Goal: Task Accomplishment & Management: Manage account settings

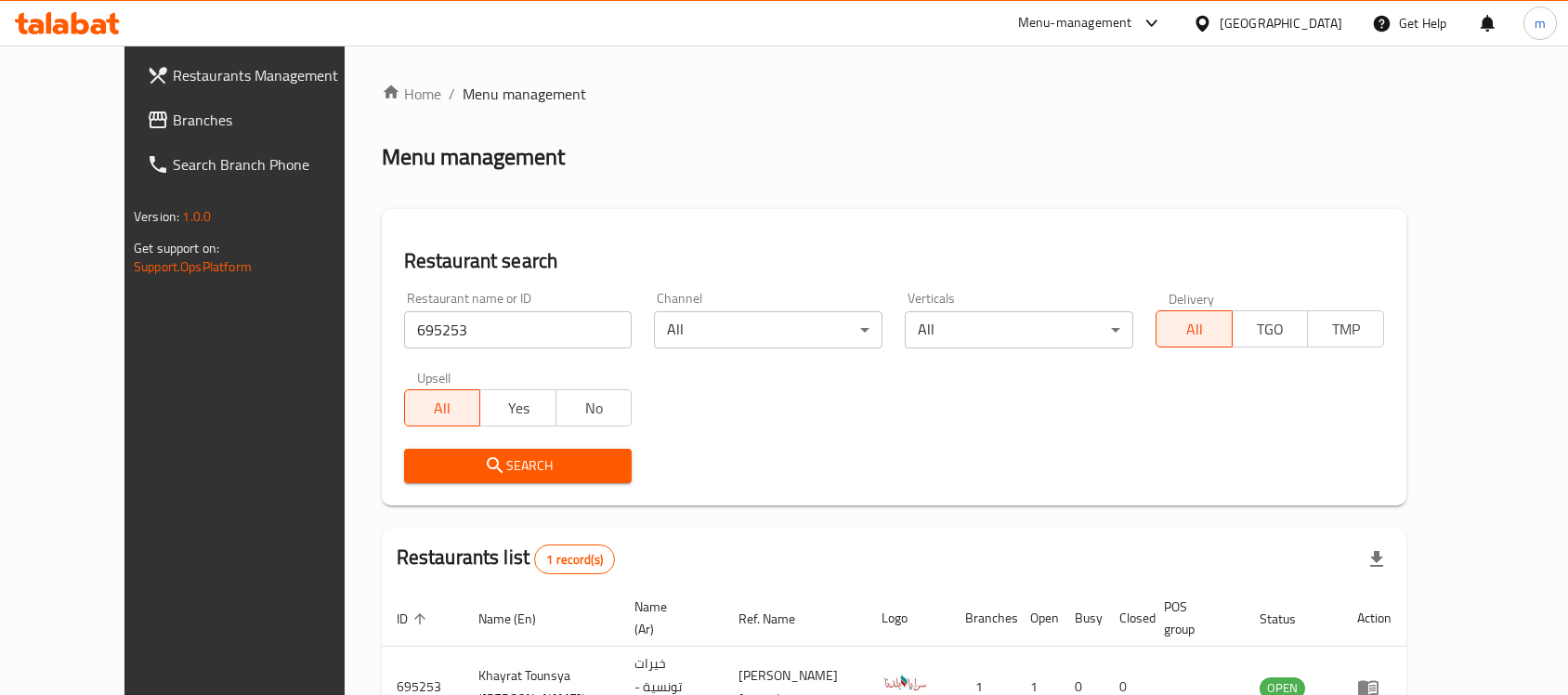
scroll to position [97, 0]
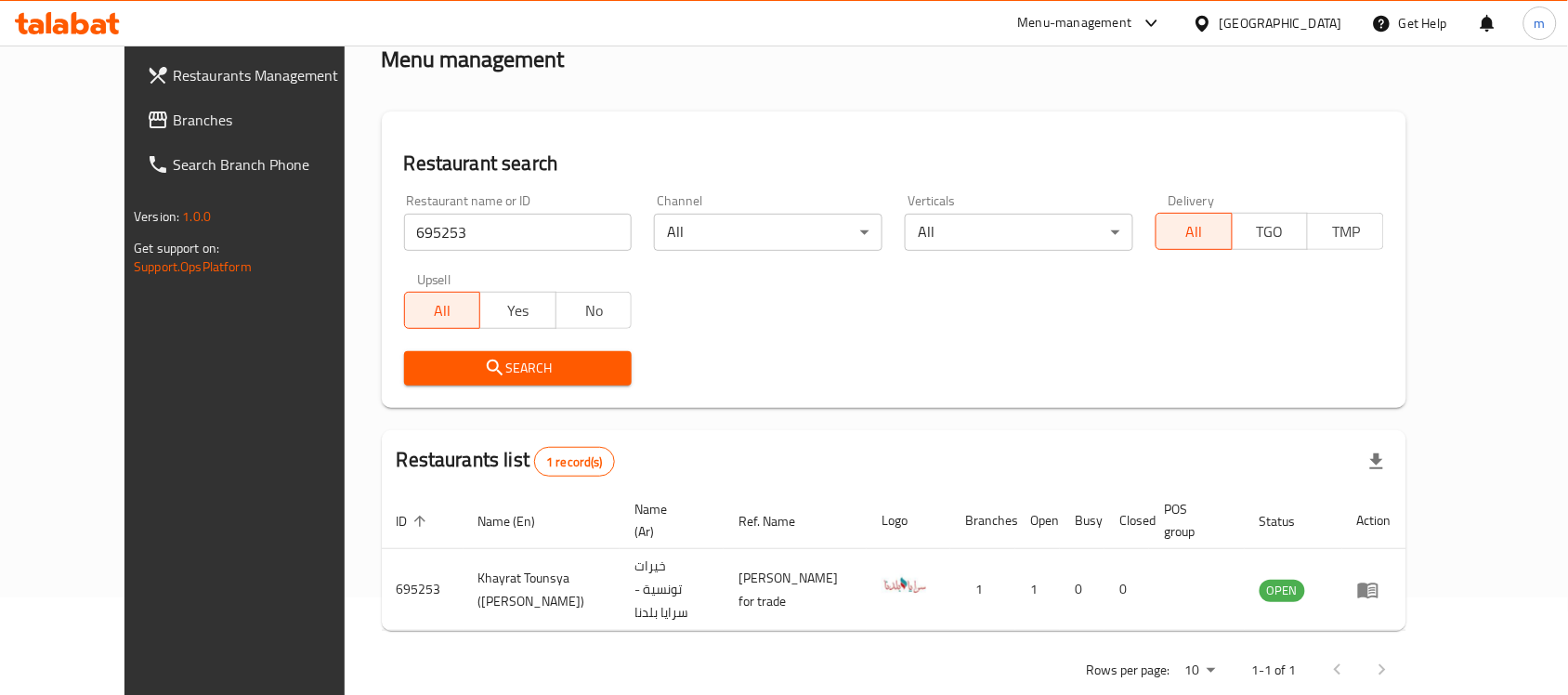
click at [50, 30] on icon at bounding box center [50, 23] width 6 height 21
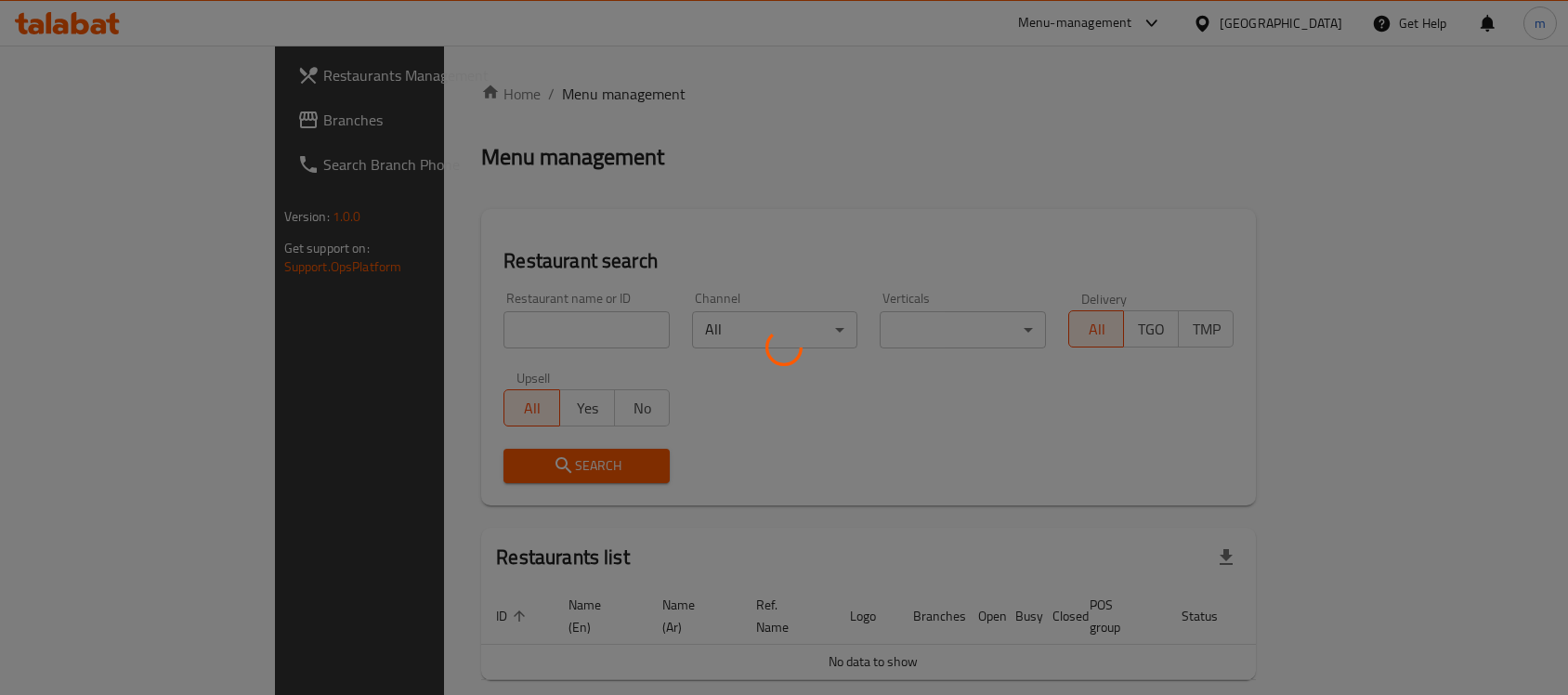
scroll to position [47, 0]
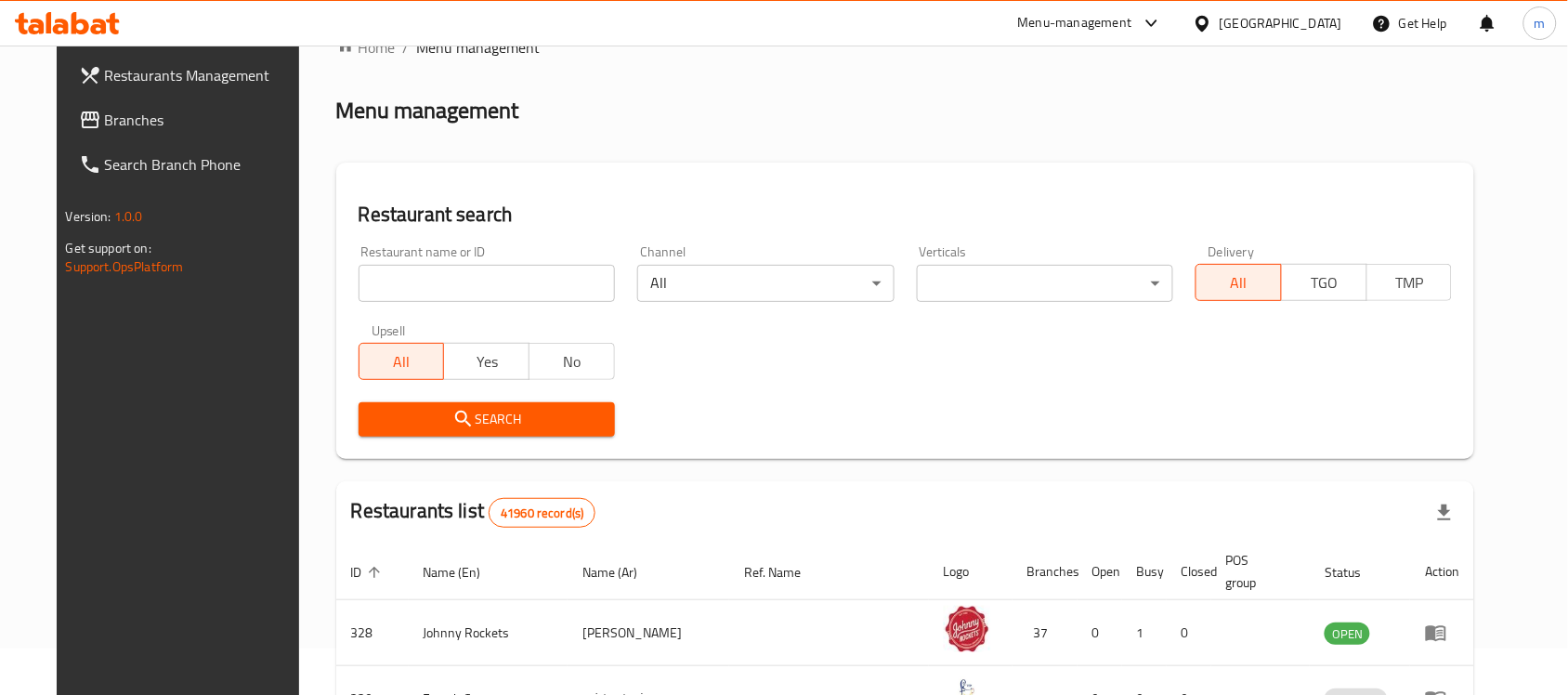
click at [149, 118] on span "Branches" at bounding box center [204, 119] width 199 height 22
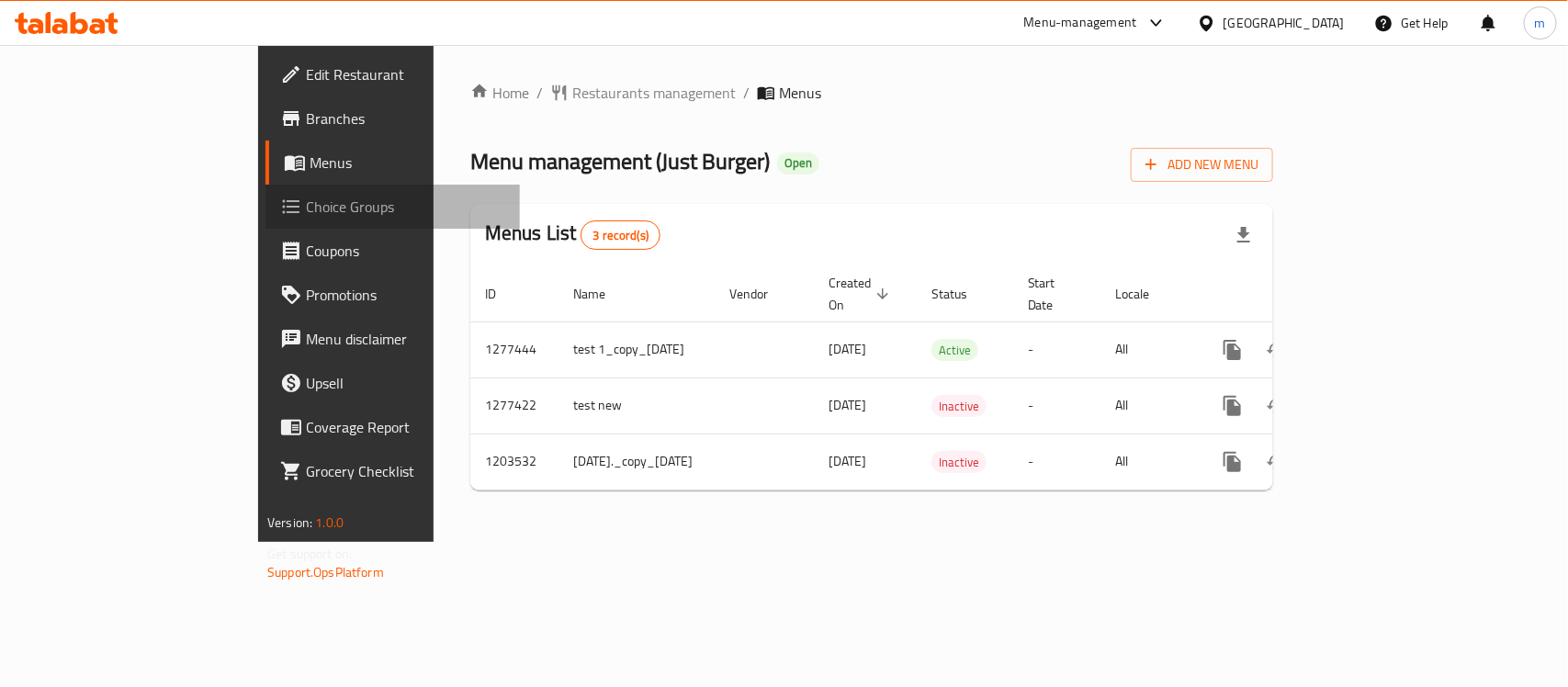
click at [306, 213] on span "Choice Groups" at bounding box center [405, 206] width 199 height 22
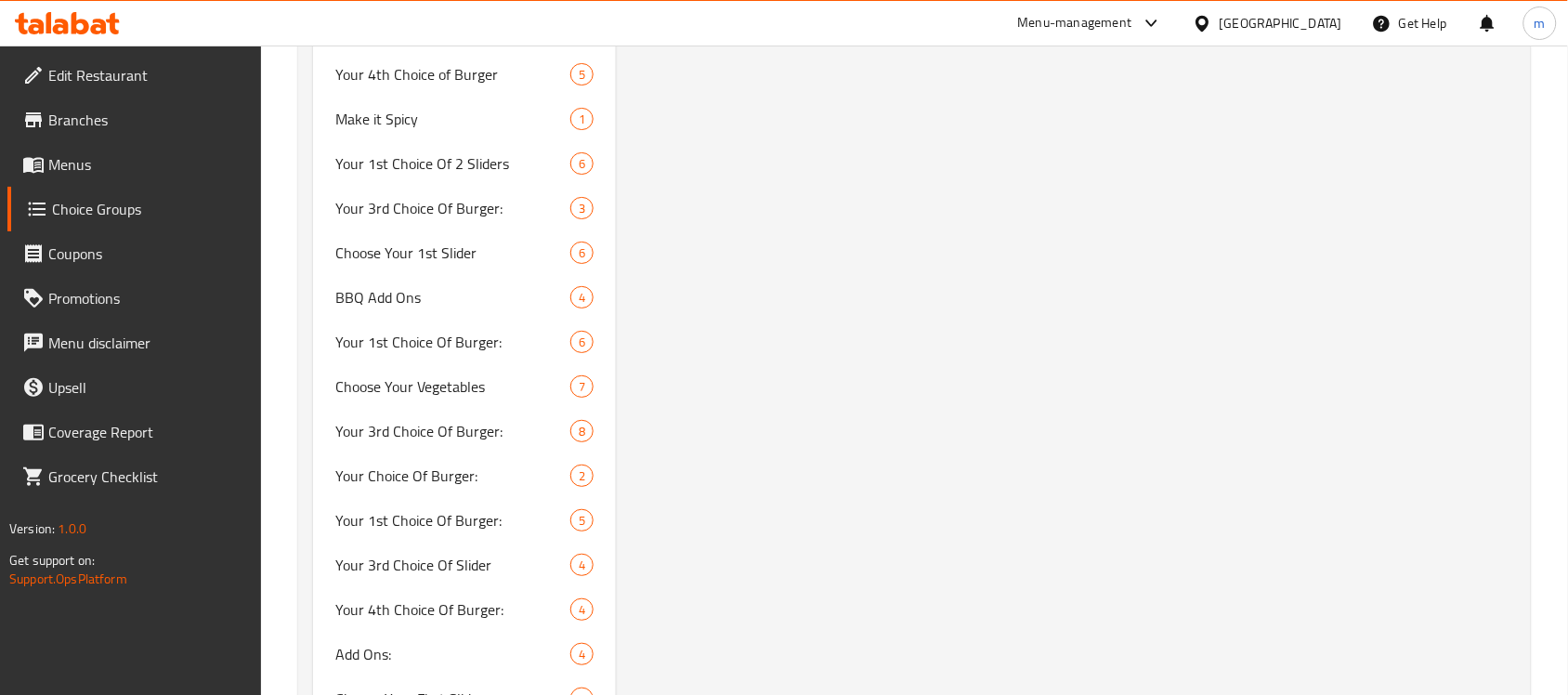
scroll to position [6733, 0]
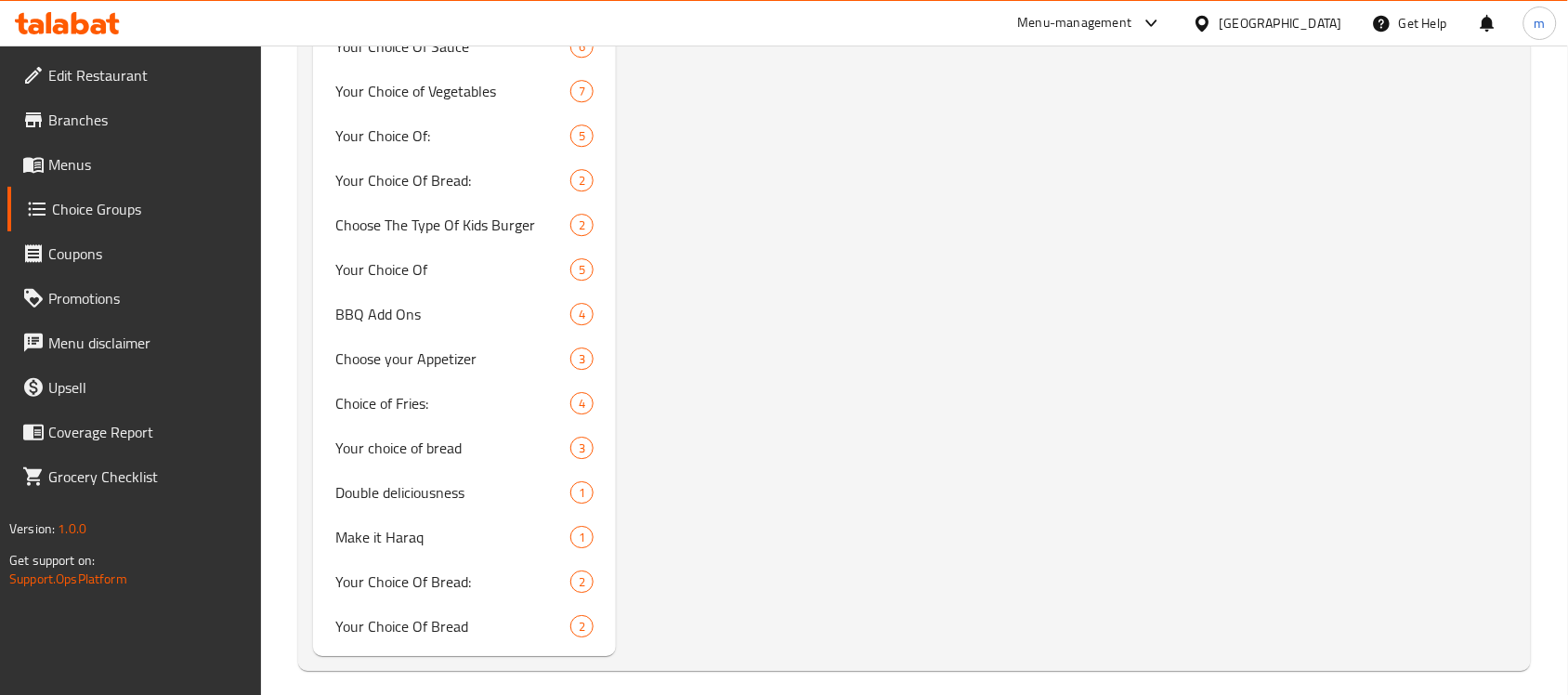
scroll to position [1867, 0]
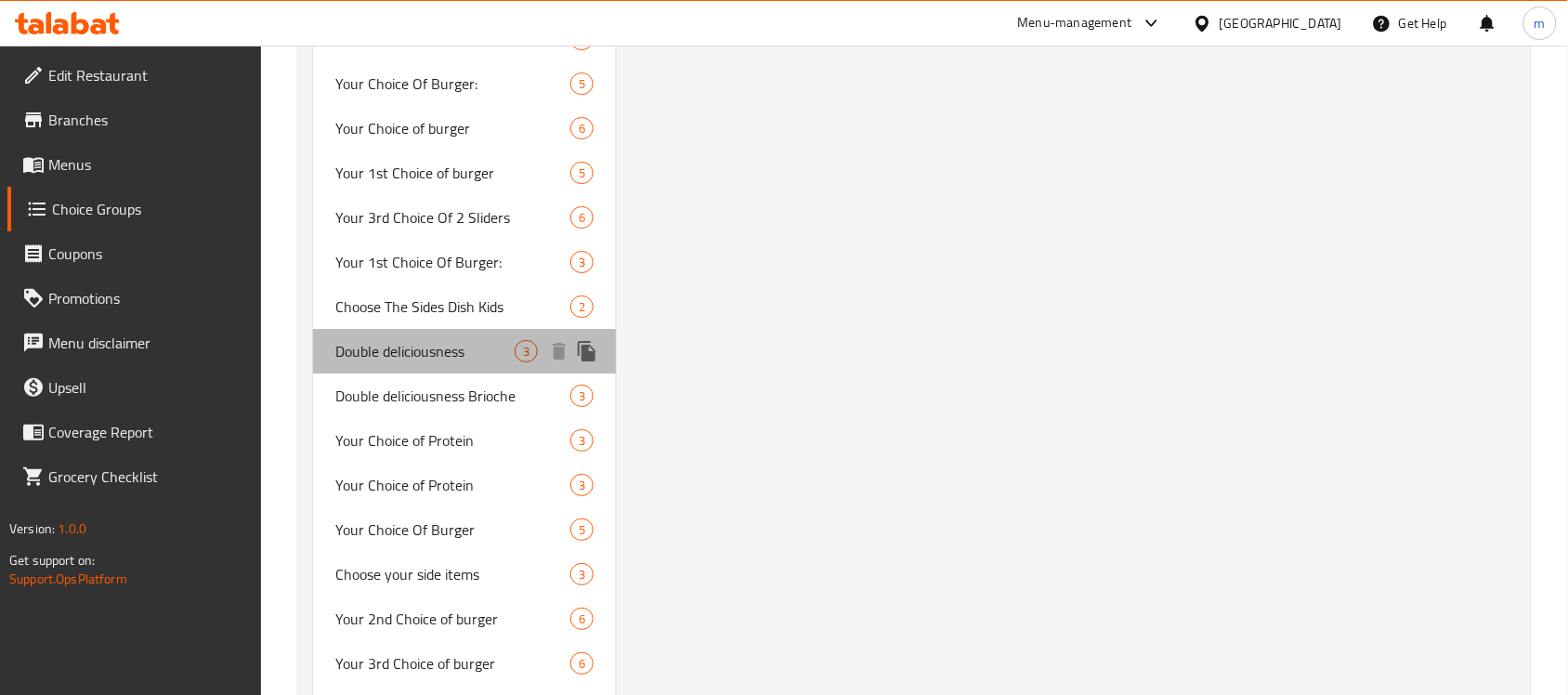
click at [370, 341] on span "Double deliciousness" at bounding box center [425, 350] width 180 height 22
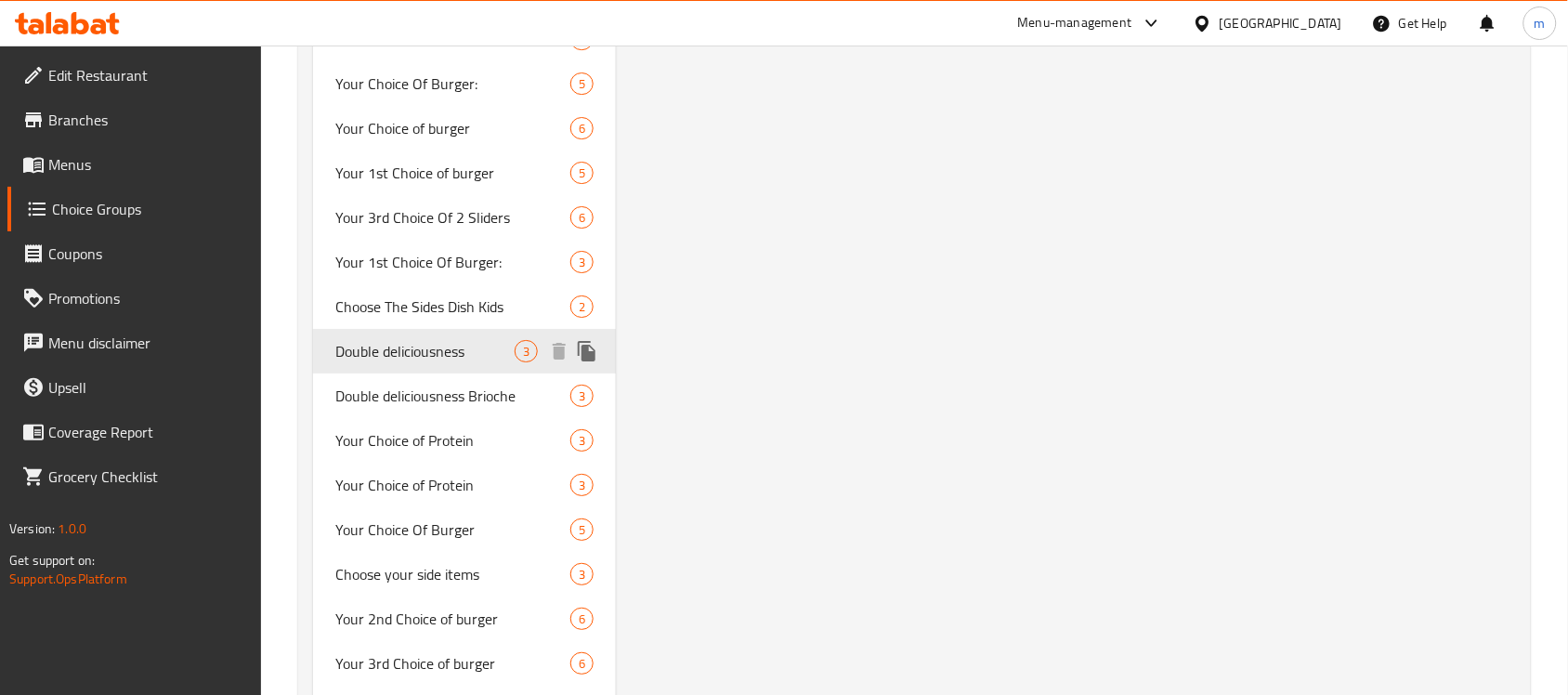
type input "Double deliciousness"
type input "لذة دبل"
type input "0"
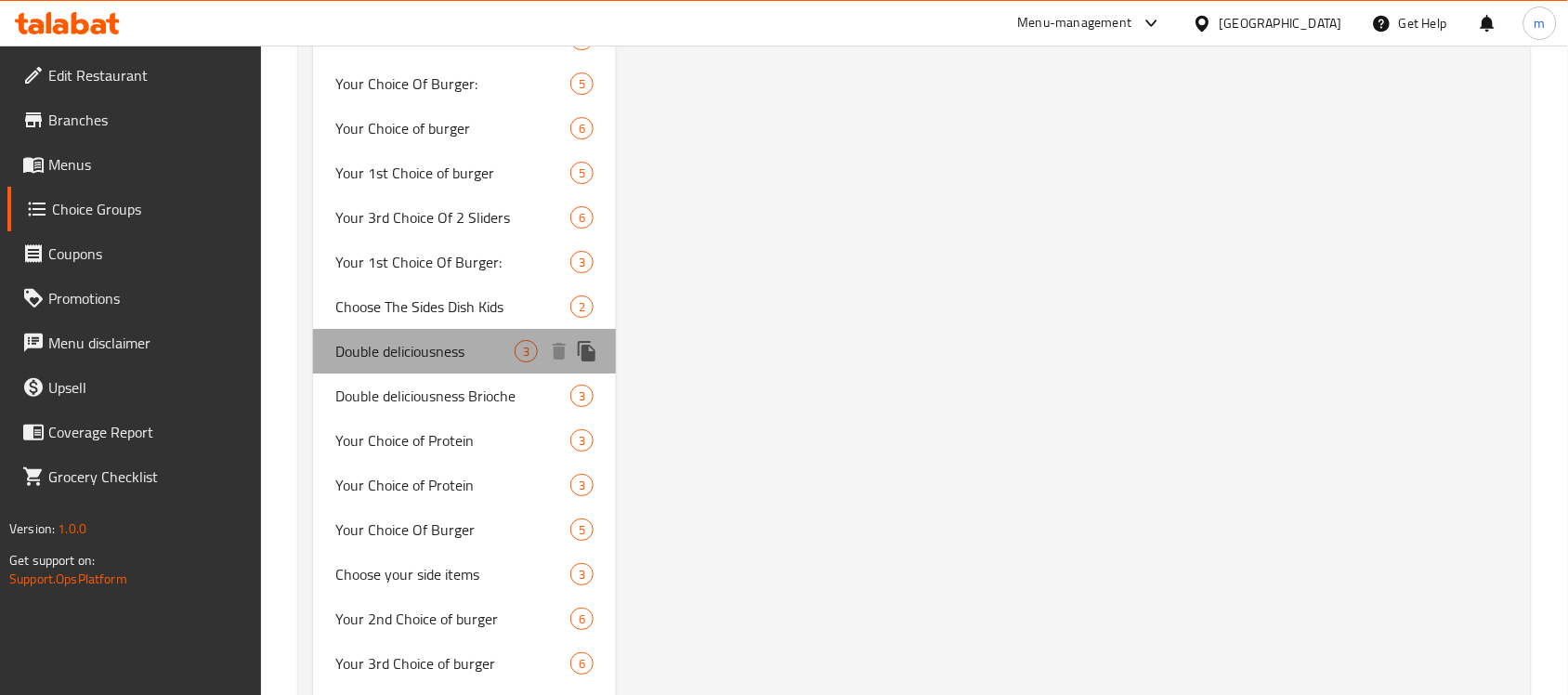
click at [370, 341] on span "Double deliciousness" at bounding box center [425, 350] width 180 height 22
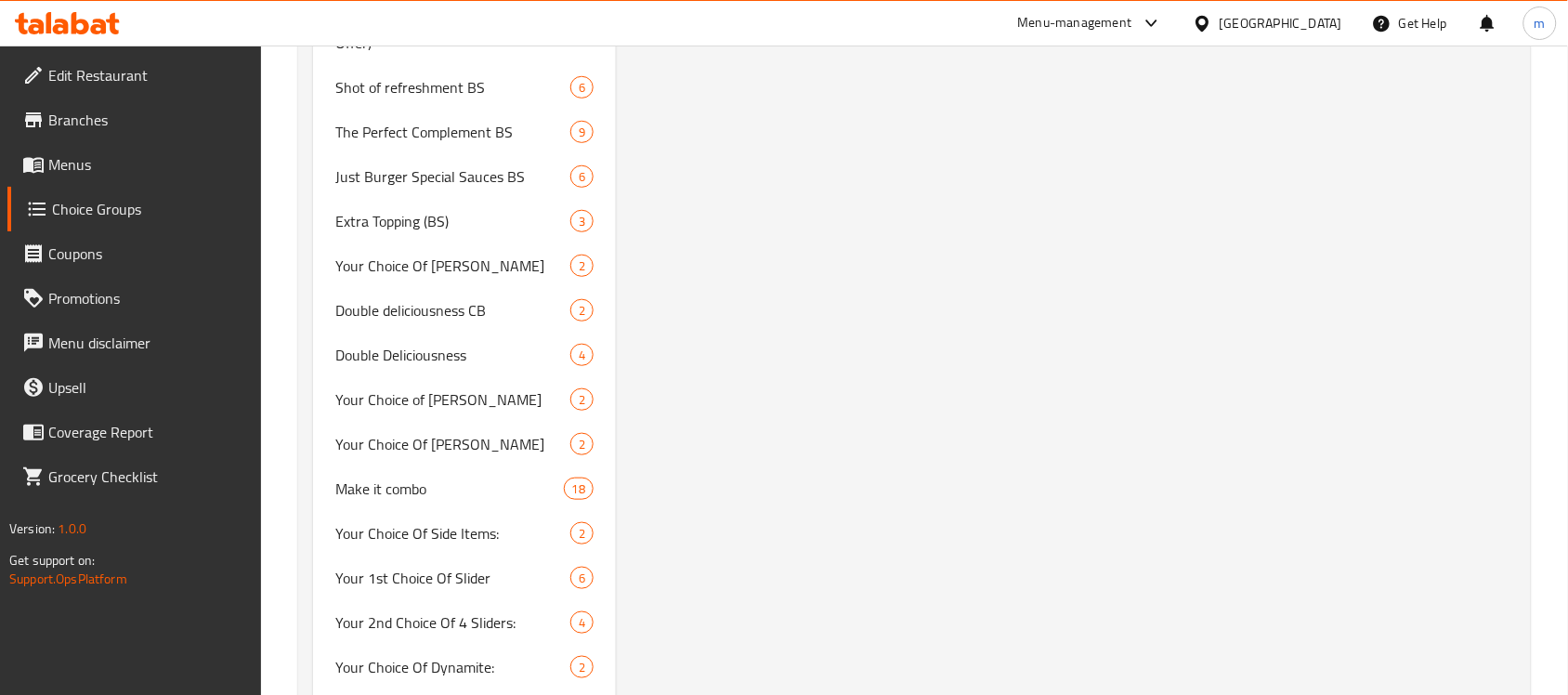
scroll to position [1911, 0]
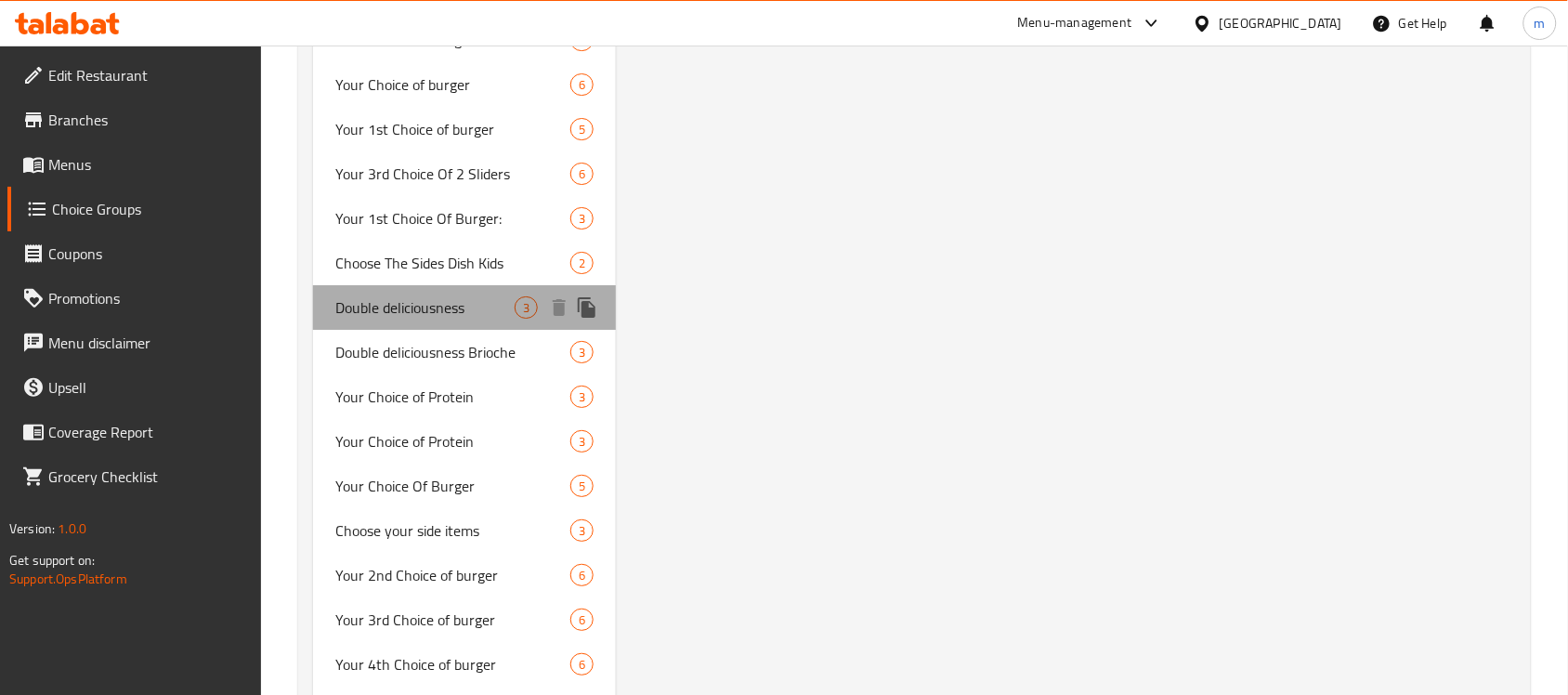
click at [418, 303] on span "Double deliciousness" at bounding box center [425, 306] width 180 height 22
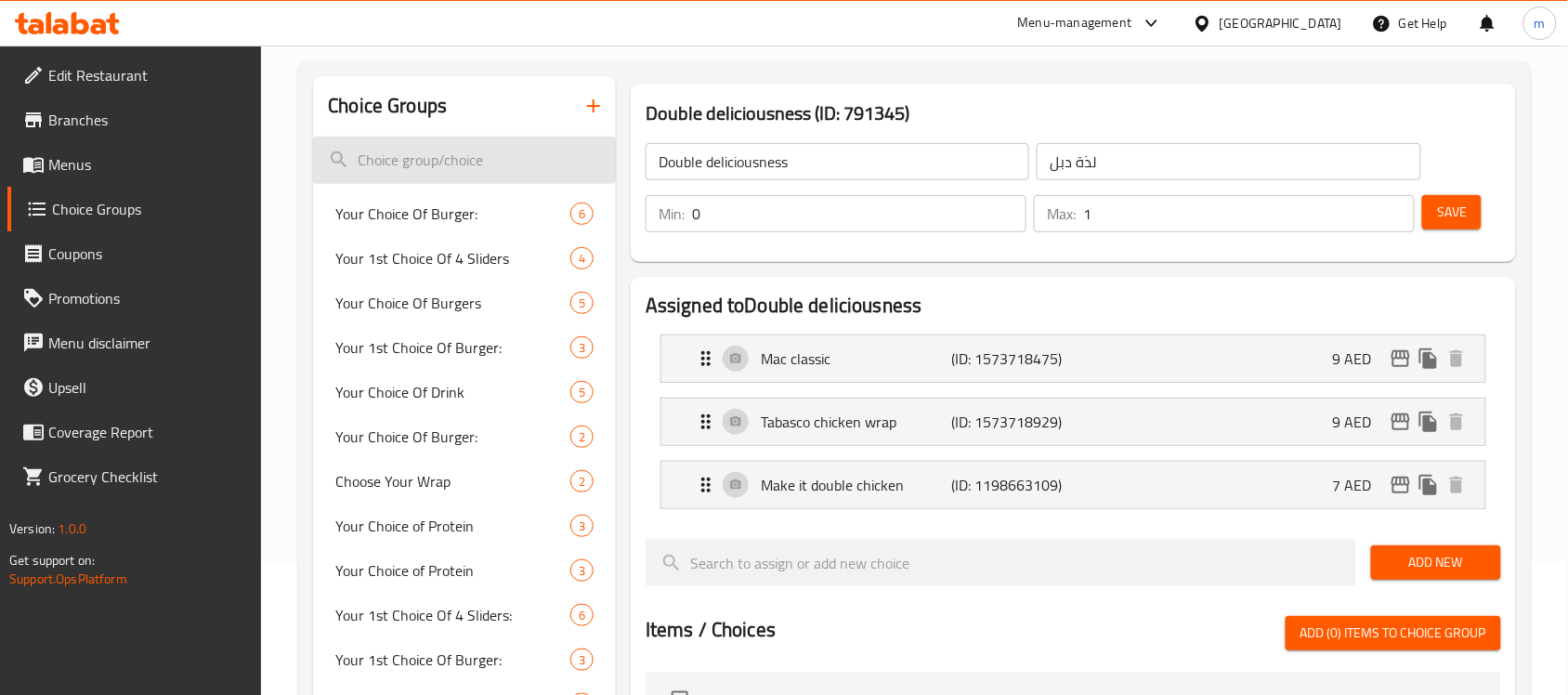
scroll to position [58, 0]
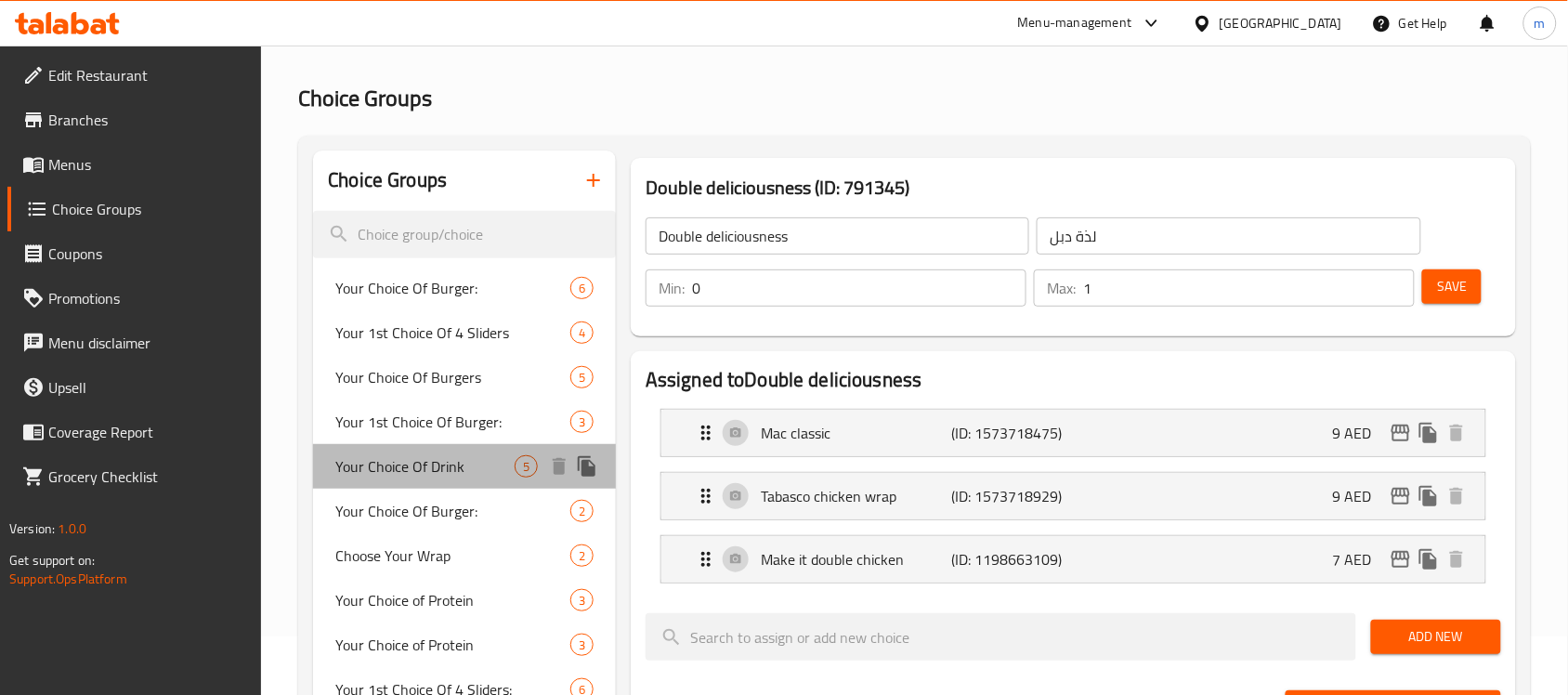
click at [345, 462] on span "Your Choice Of Drink" at bounding box center [425, 466] width 180 height 22
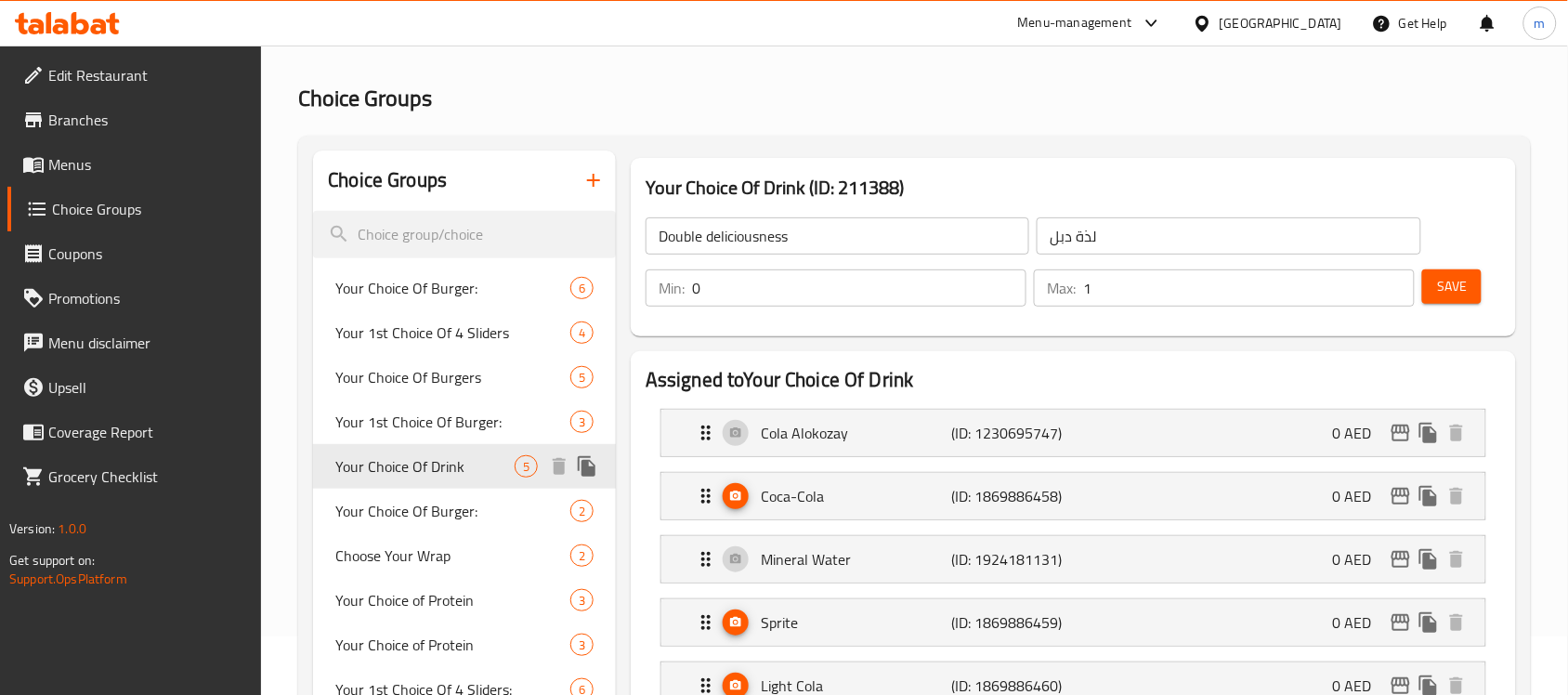
type input "Your Choice Of Drink"
type input "اختيارك من مشروب"
type input "1"
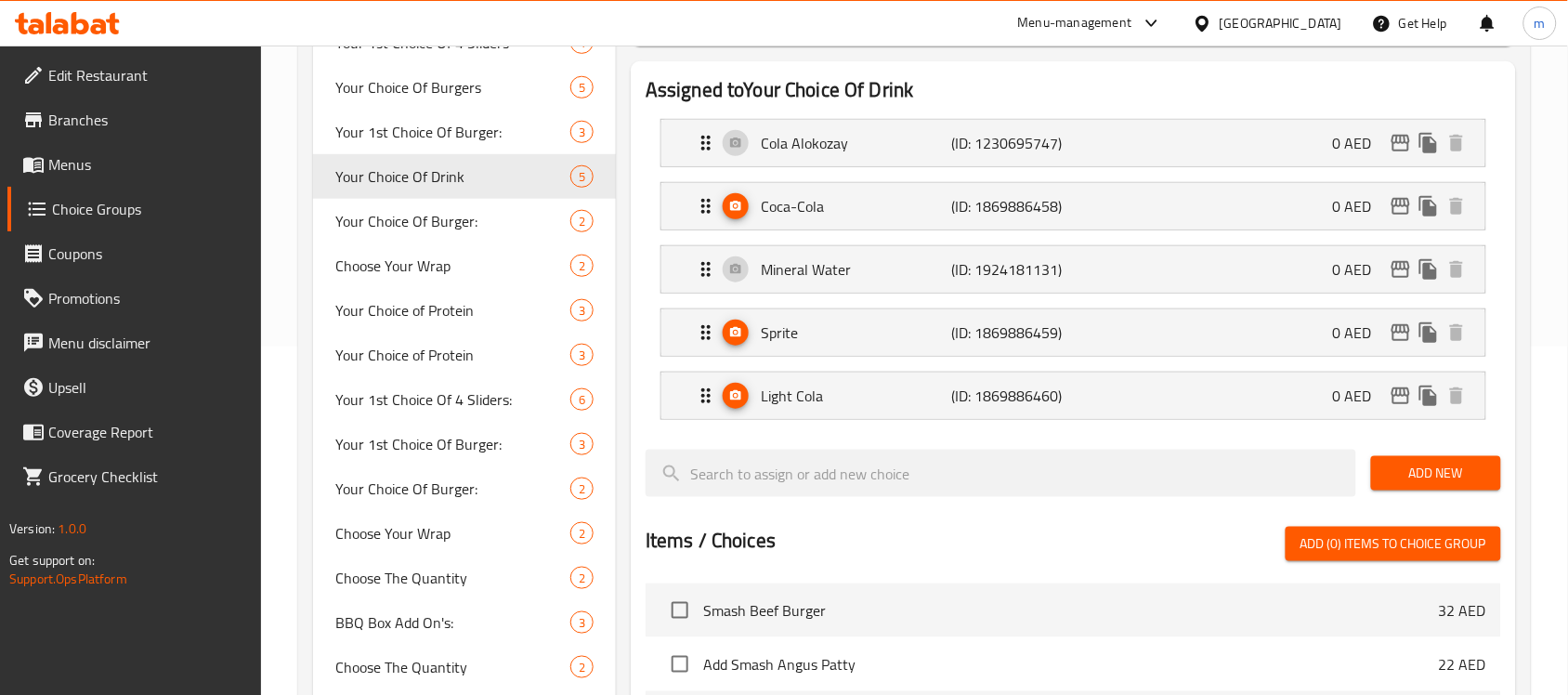
scroll to position [0, 0]
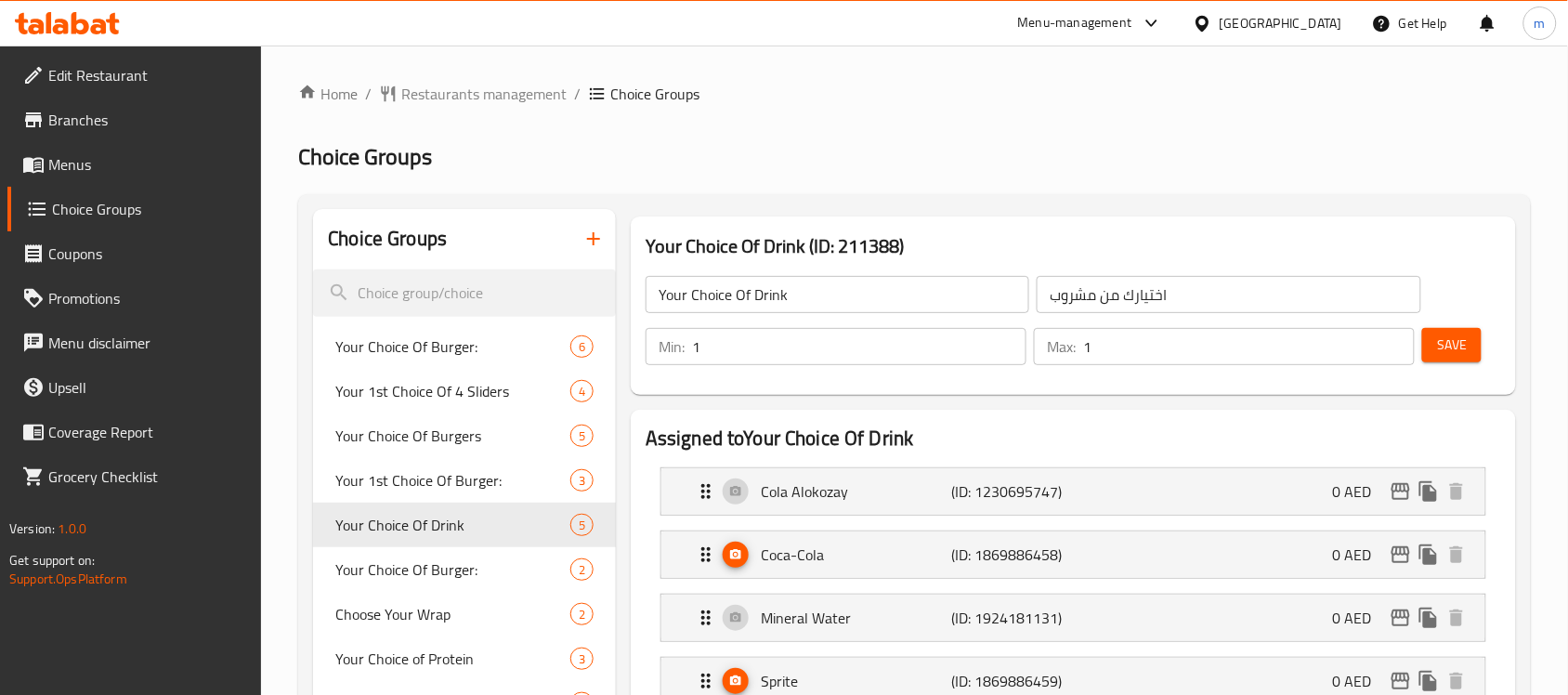
click at [775, 164] on h2 "Choice Groups" at bounding box center [914, 157] width 1233 height 30
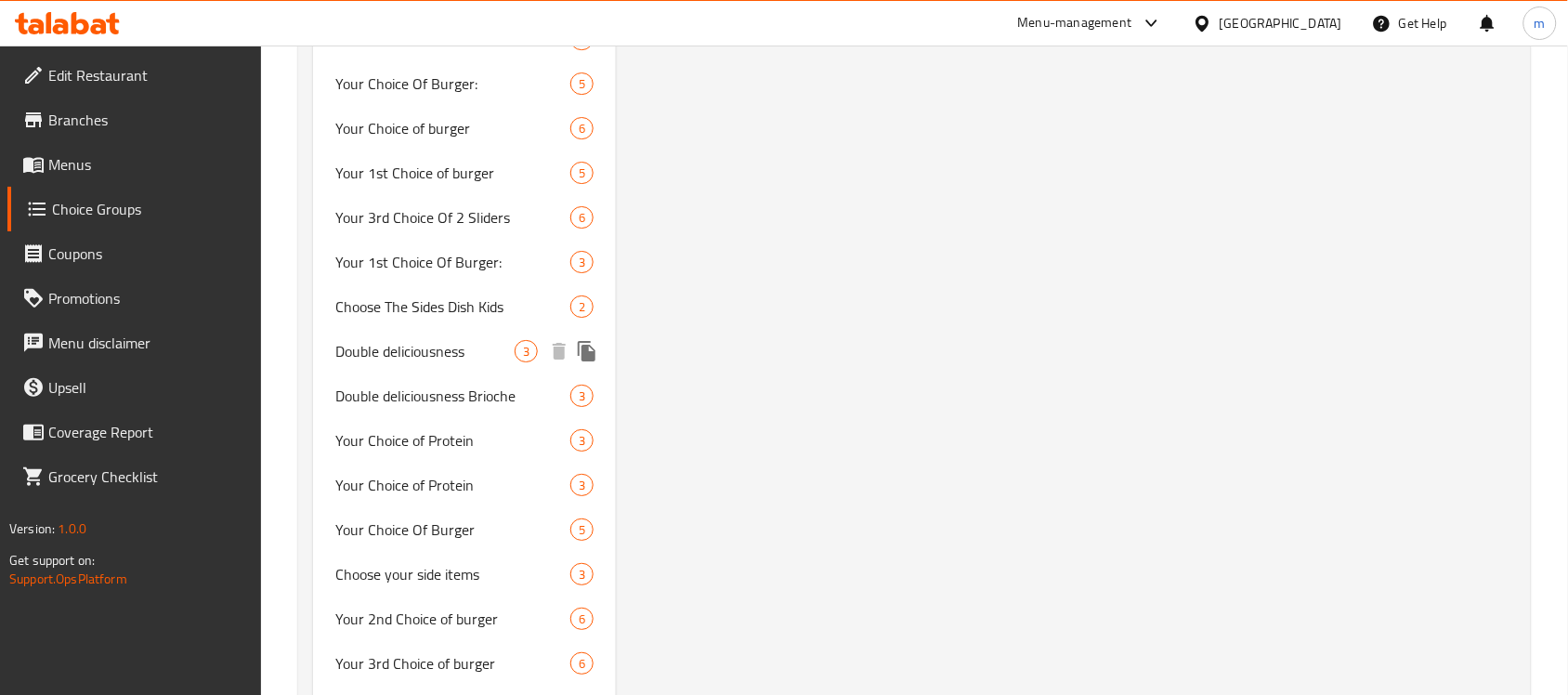
click at [442, 353] on span "Double deliciousness" at bounding box center [425, 350] width 180 height 22
type input "Double deliciousness"
type input "لذة دبل"
type input "0"
click at [442, 353] on span "Double deliciousness" at bounding box center [425, 350] width 180 height 22
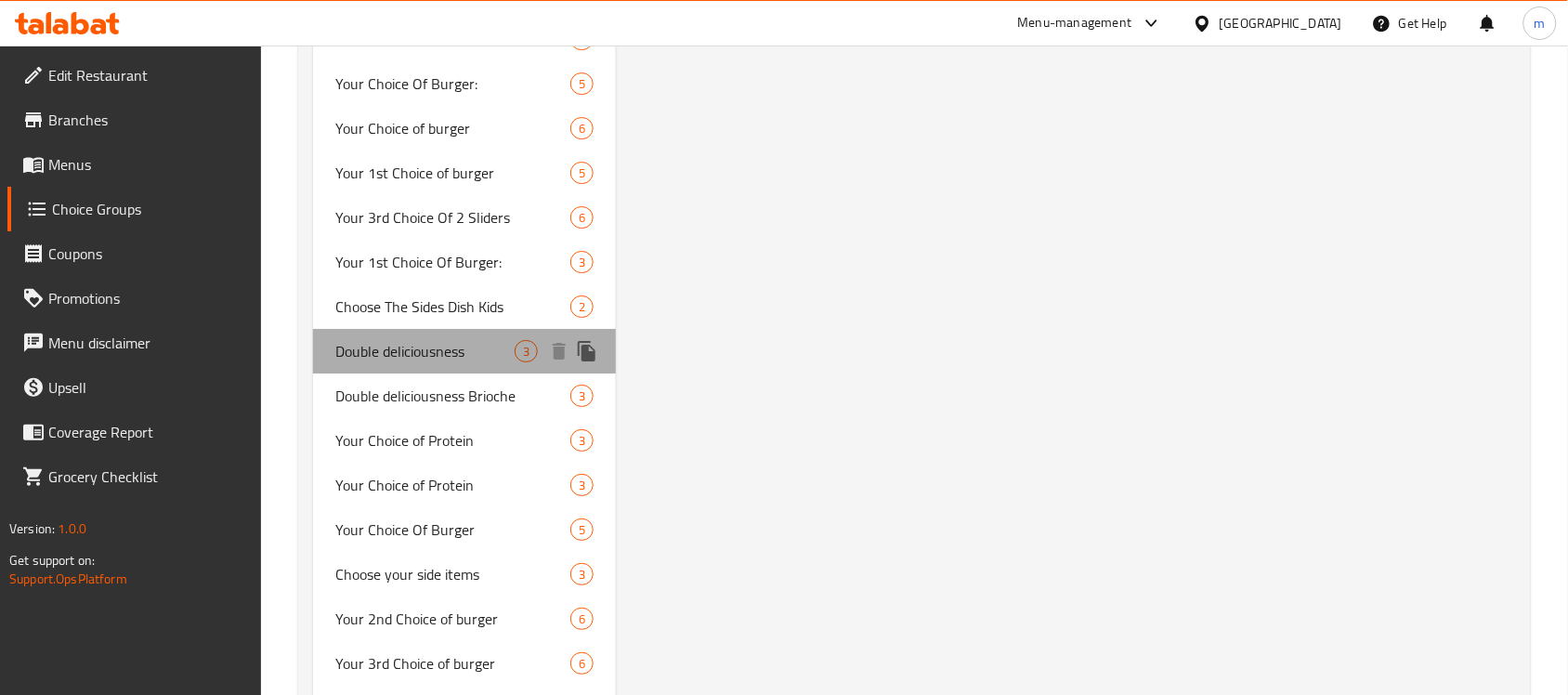
click at [442, 353] on span "Double deliciousness" at bounding box center [425, 350] width 180 height 22
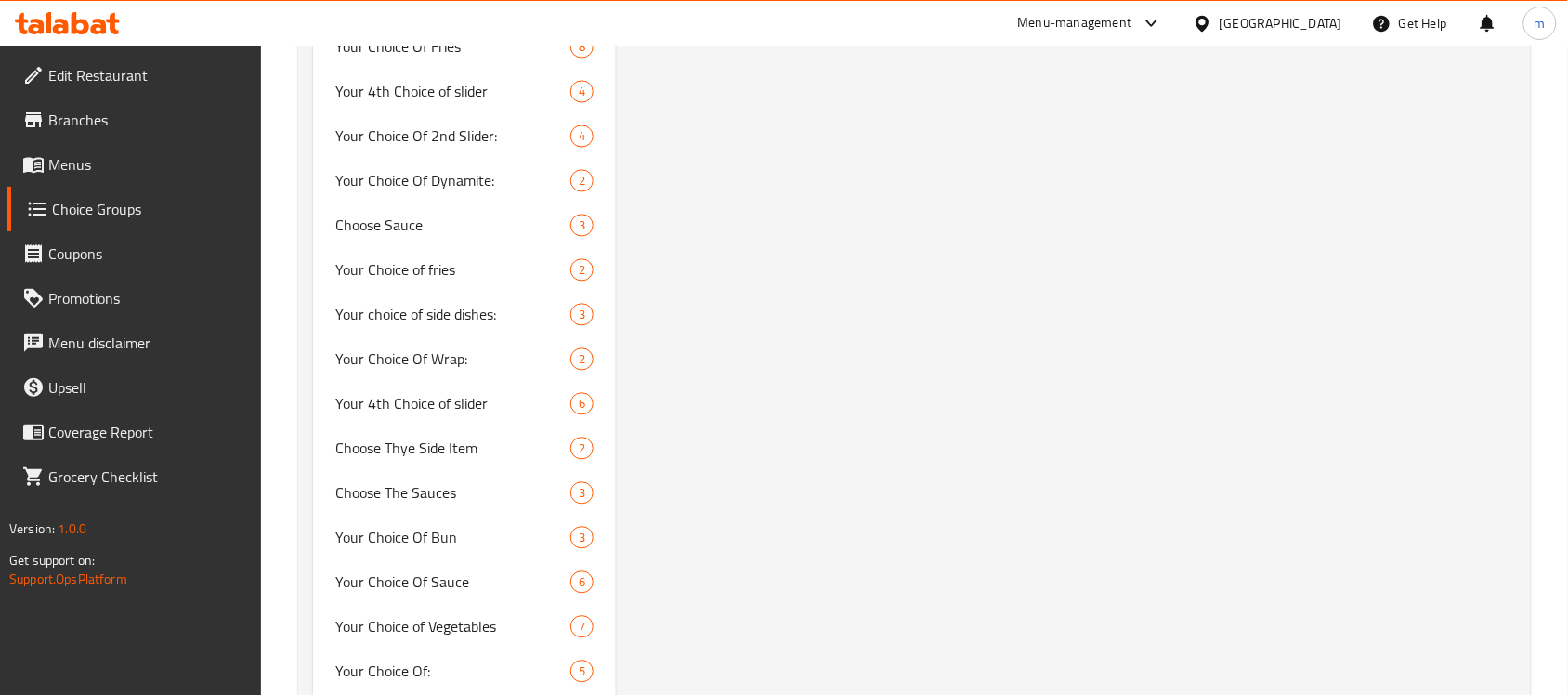
scroll to position [7778, 0]
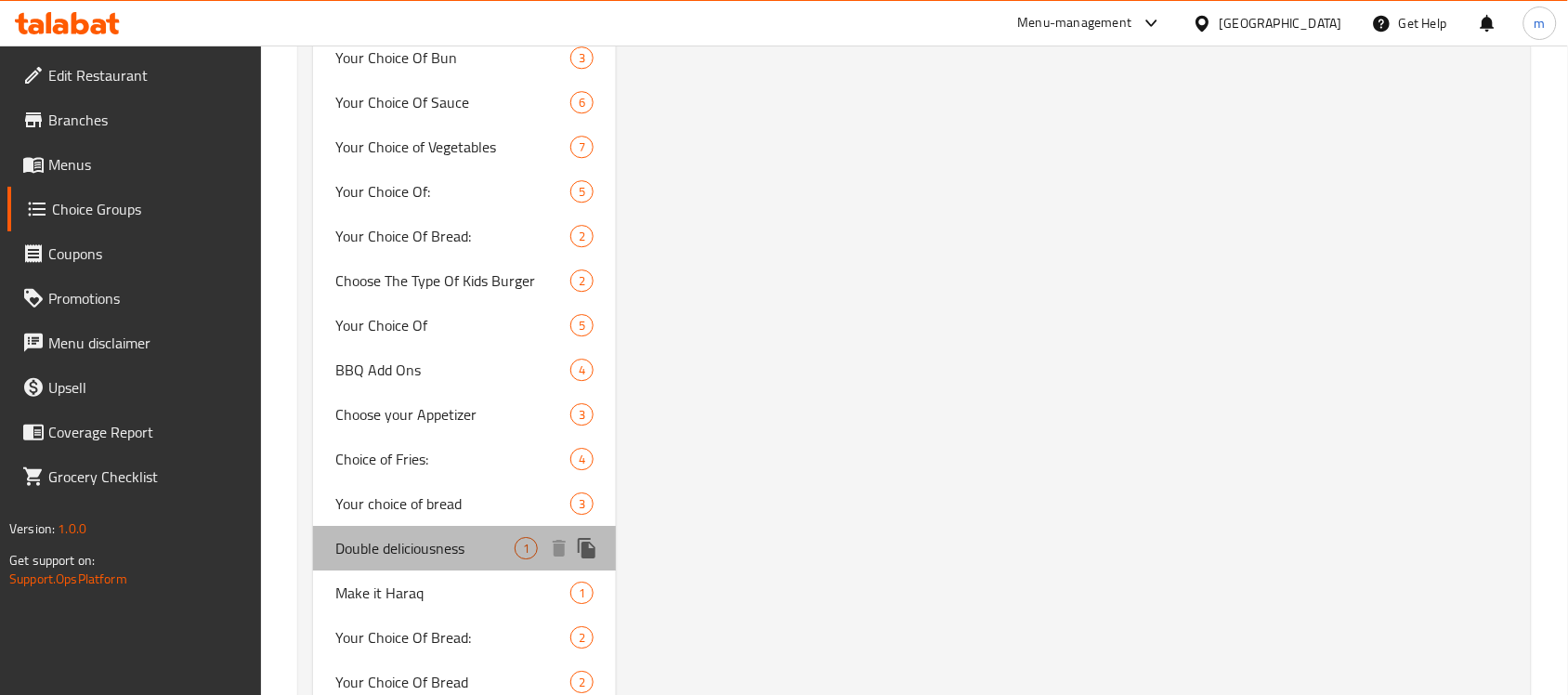
click at [432, 537] on span "Double deliciousness" at bounding box center [425, 547] width 180 height 22
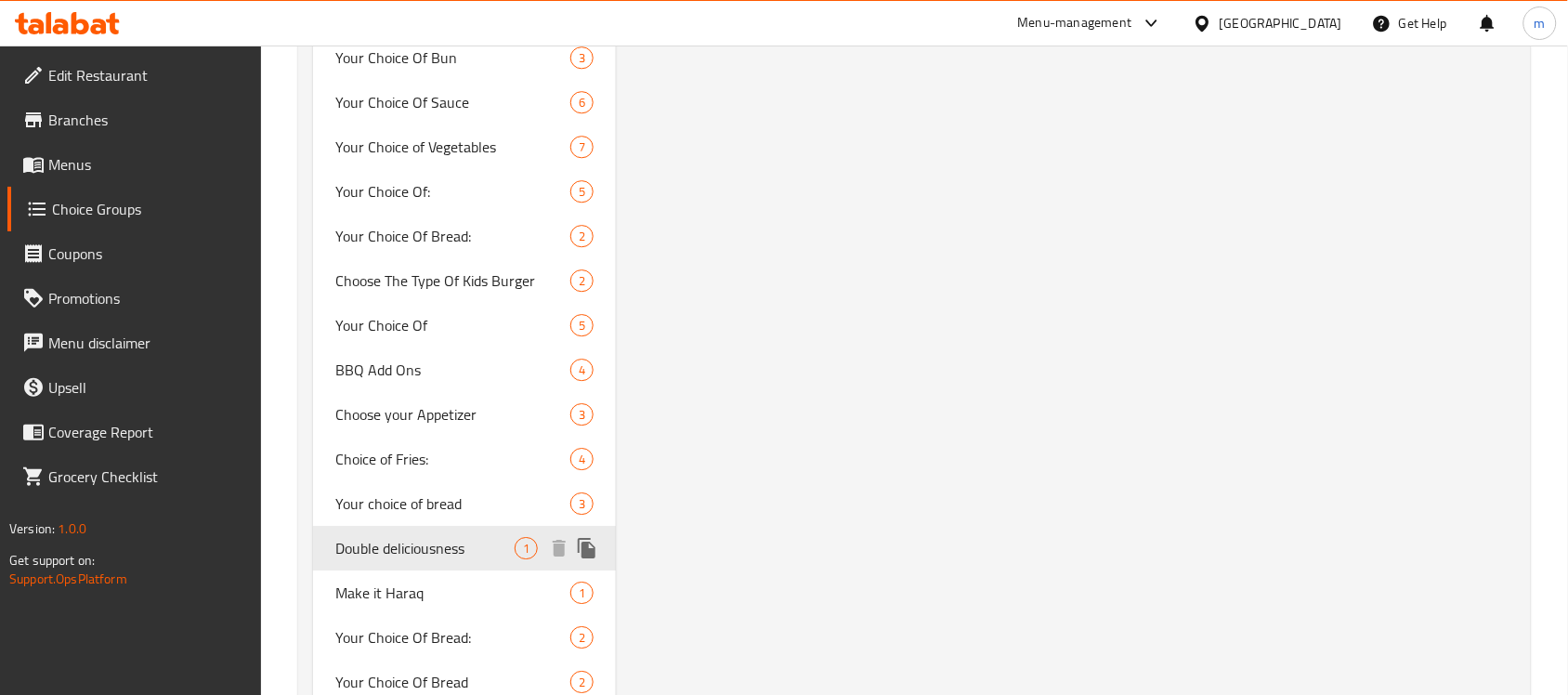
click at [429, 537] on span "Double deliciousness" at bounding box center [425, 547] width 180 height 22
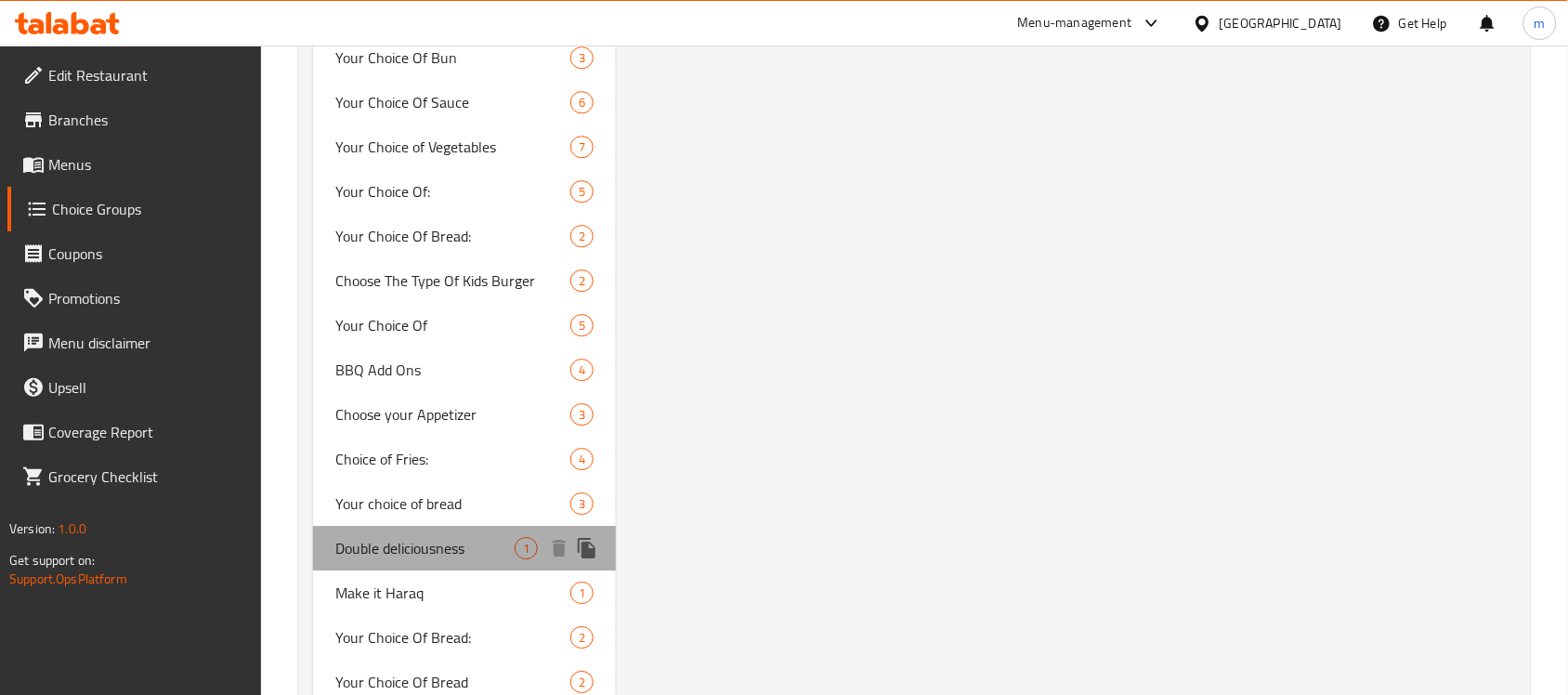
click at [466, 537] on span "Double deliciousness" at bounding box center [425, 547] width 180 height 22
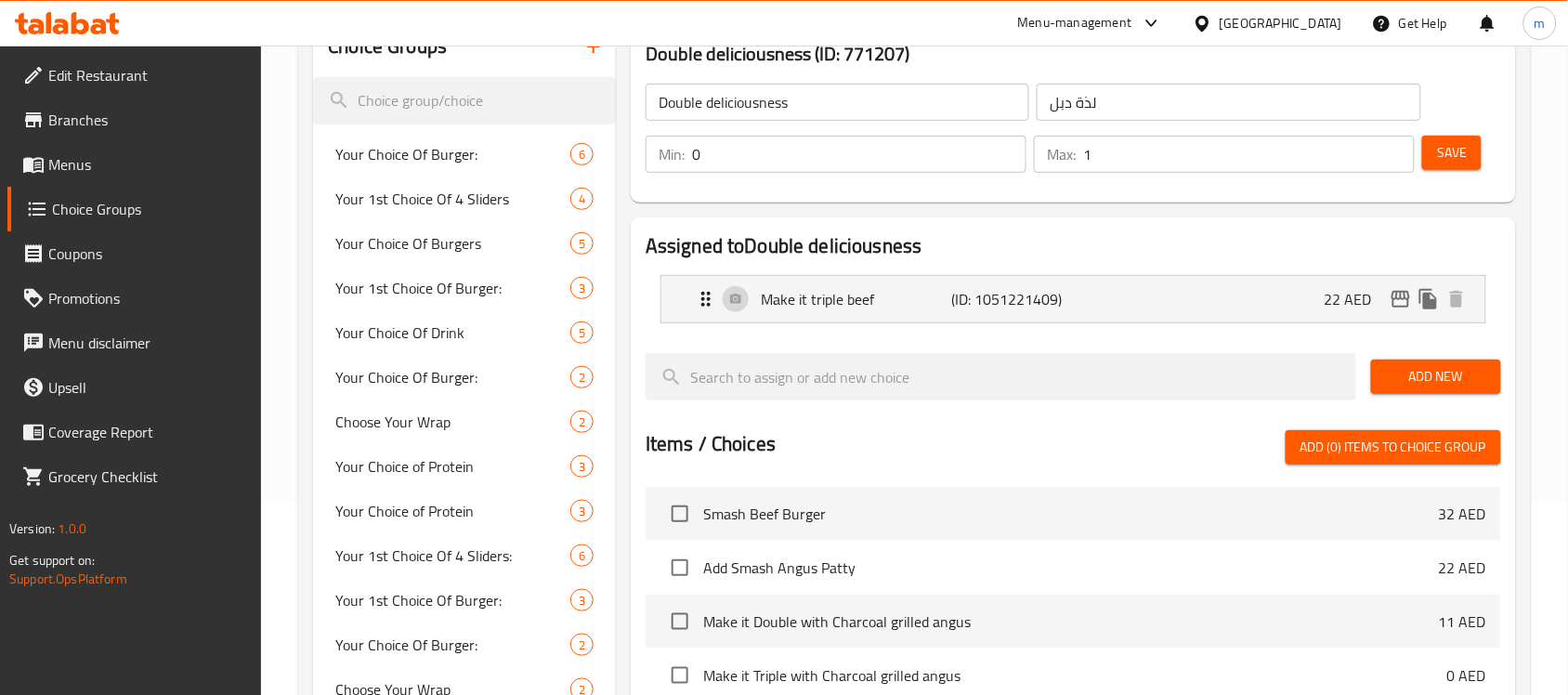
scroll to position [232, 0]
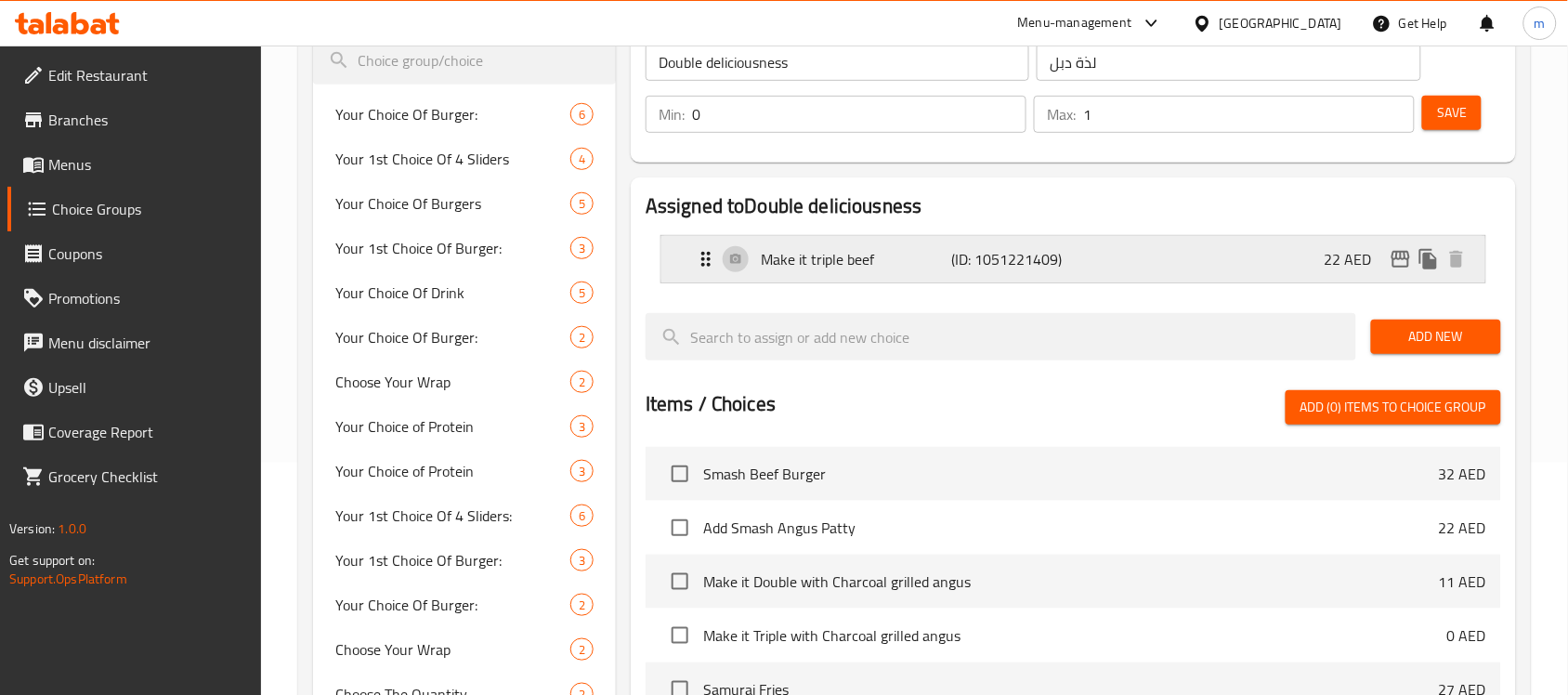
click at [851, 281] on div "Make it triple beef (ID: 1051221409) 22 AED" at bounding box center [1079, 259] width 769 height 47
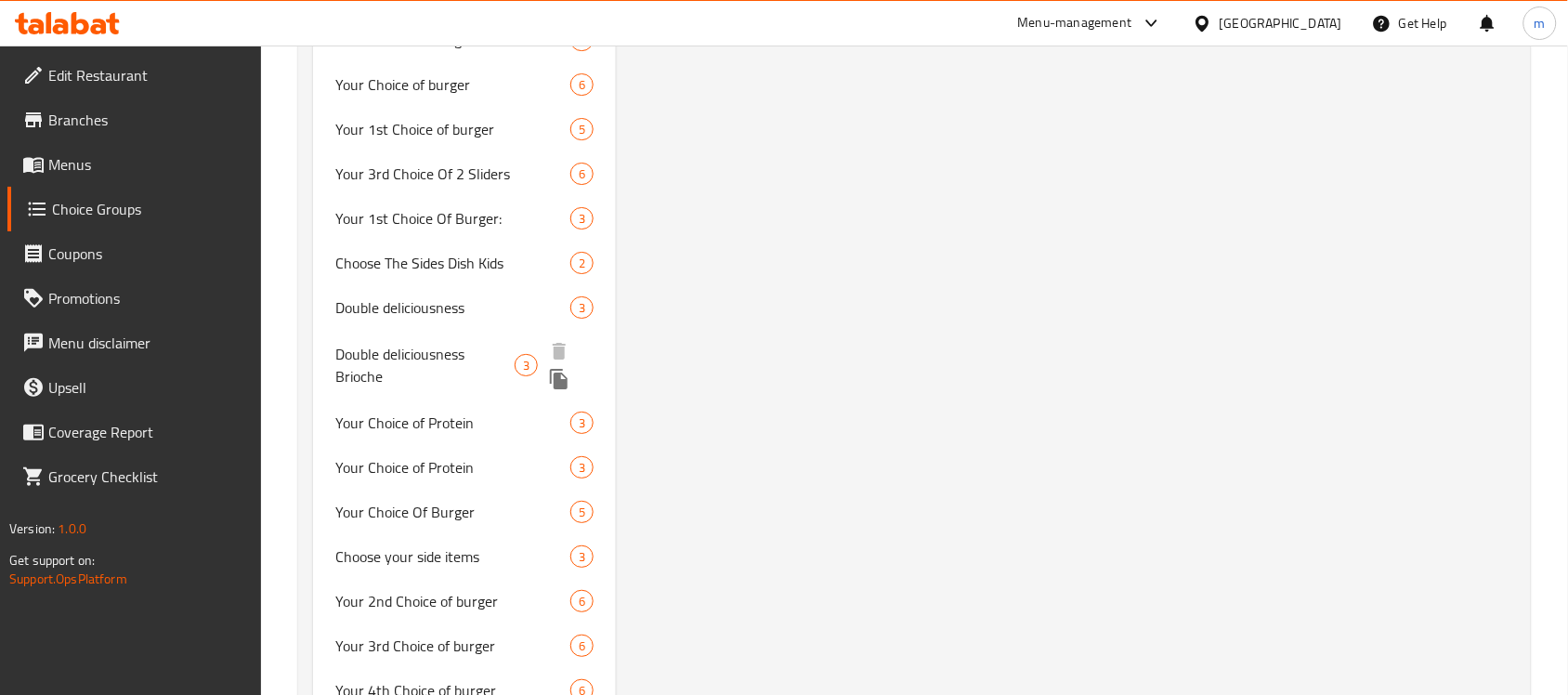
scroll to position [1914, 0]
click at [458, 350] on span "Double deliciousness Brioche" at bounding box center [425, 362] width 180 height 45
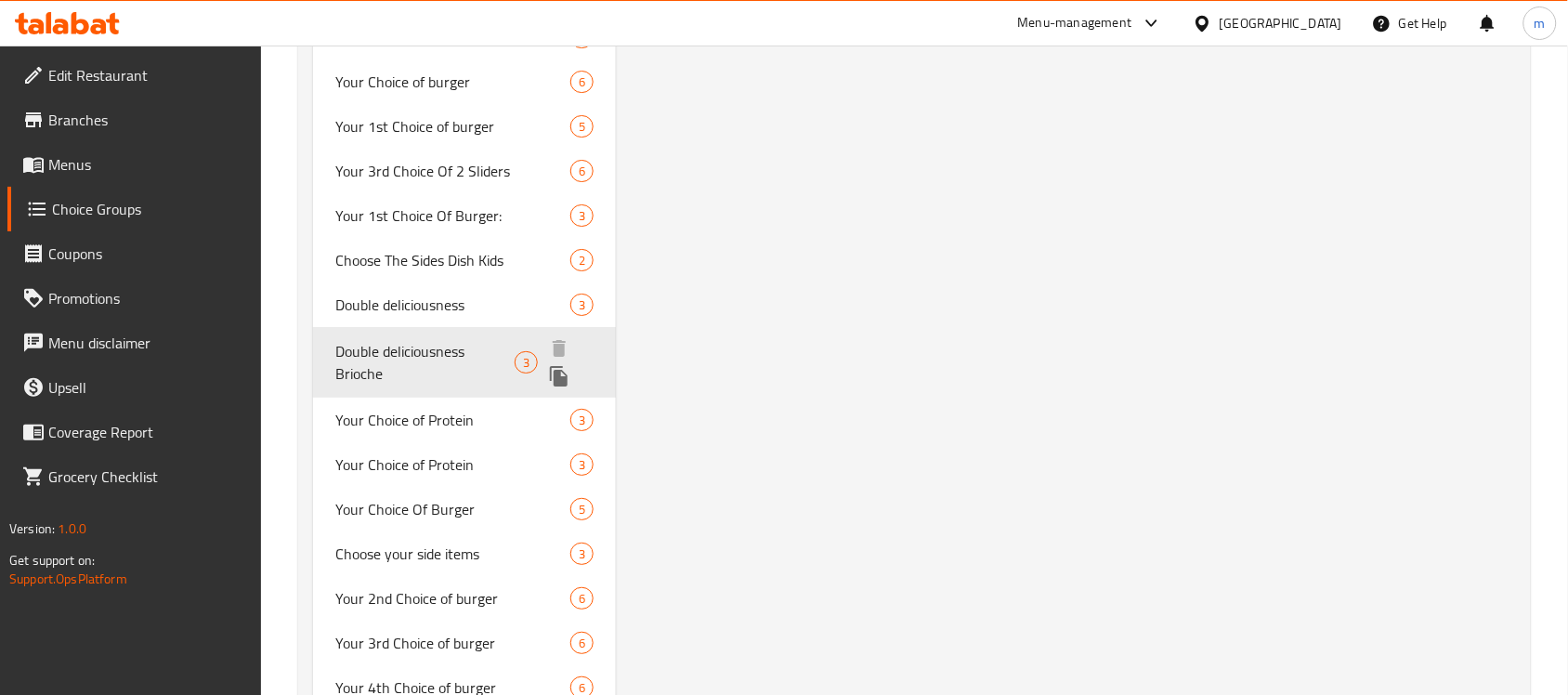
type input "Double deliciousness Brioche"
type input "لذة دبل بريوش"
click at [458, 350] on span "Double deliciousness Brioche" at bounding box center [425, 362] width 180 height 45
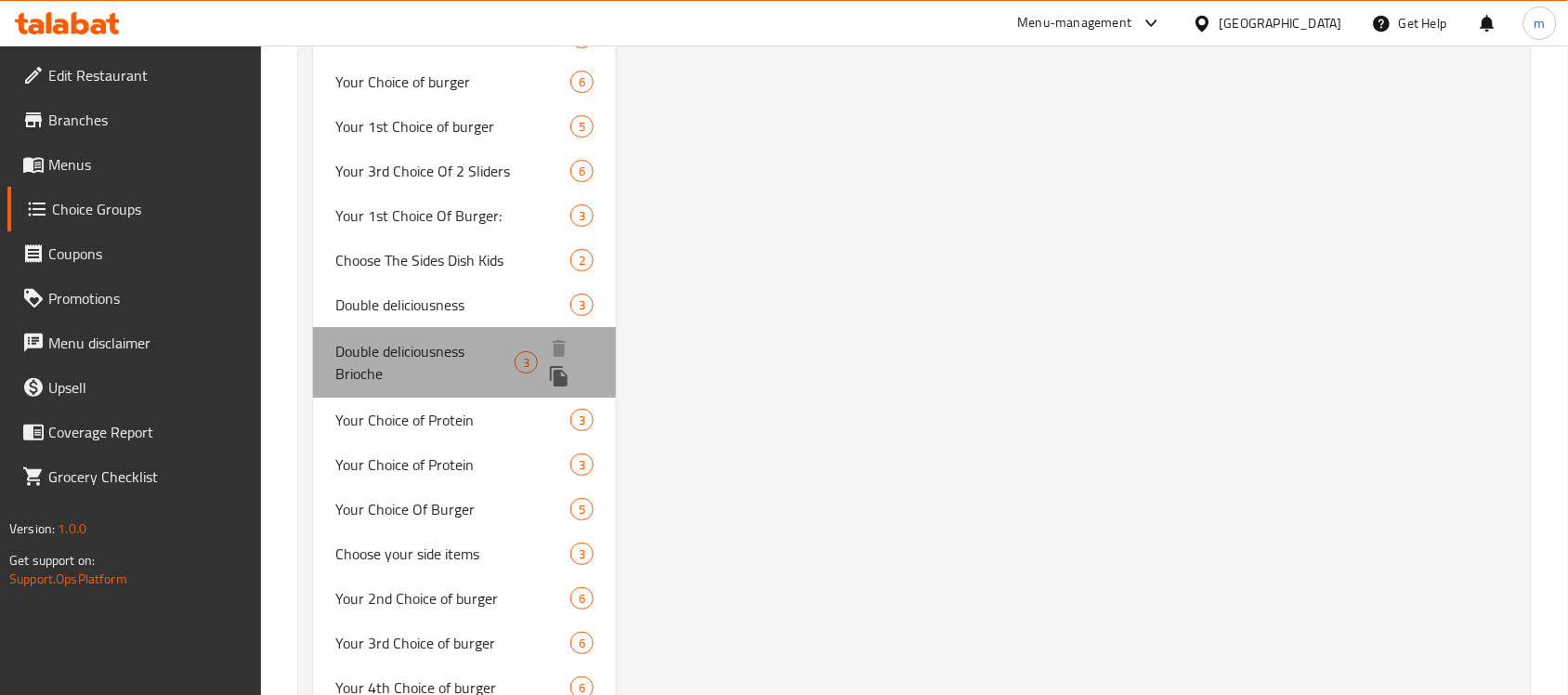
click at [458, 350] on span "Double deliciousness Brioche" at bounding box center [425, 362] width 180 height 45
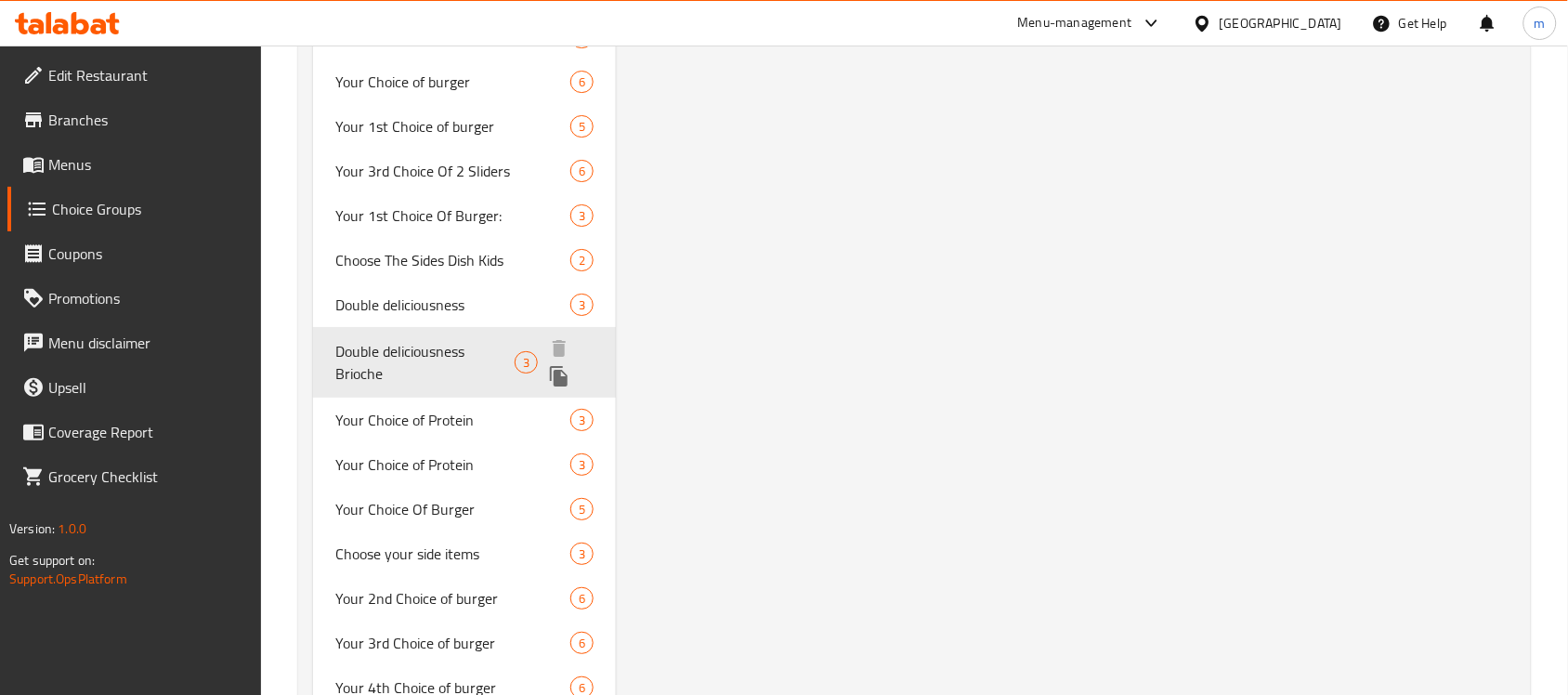
click at [458, 350] on span "Double deliciousness Brioche" at bounding box center [425, 362] width 180 height 45
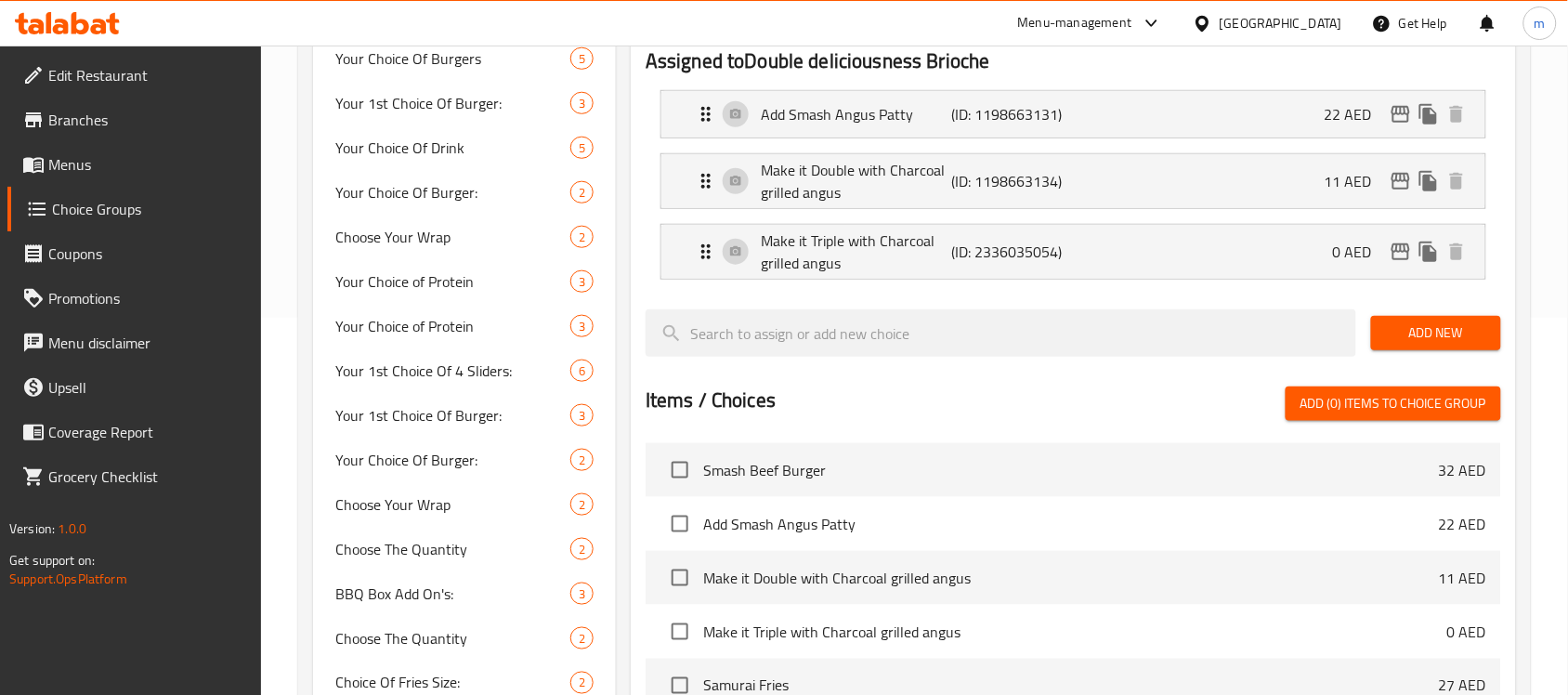
scroll to position [232, 0]
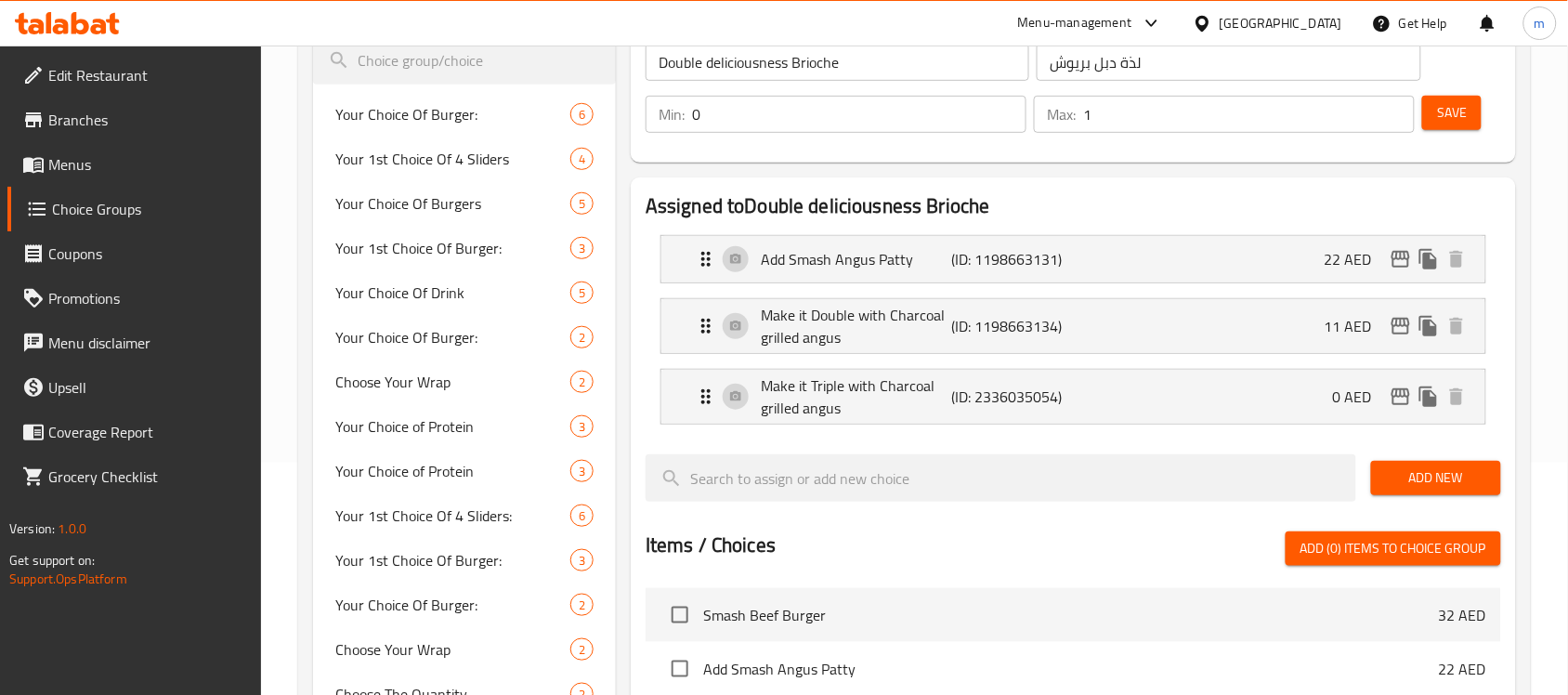
click at [913, 212] on h2 "Assigned to Double deliciousness Brioche" at bounding box center [1073, 205] width 856 height 28
click at [878, 257] on p "Add Smash Angus Patty" at bounding box center [856, 259] width 190 height 22
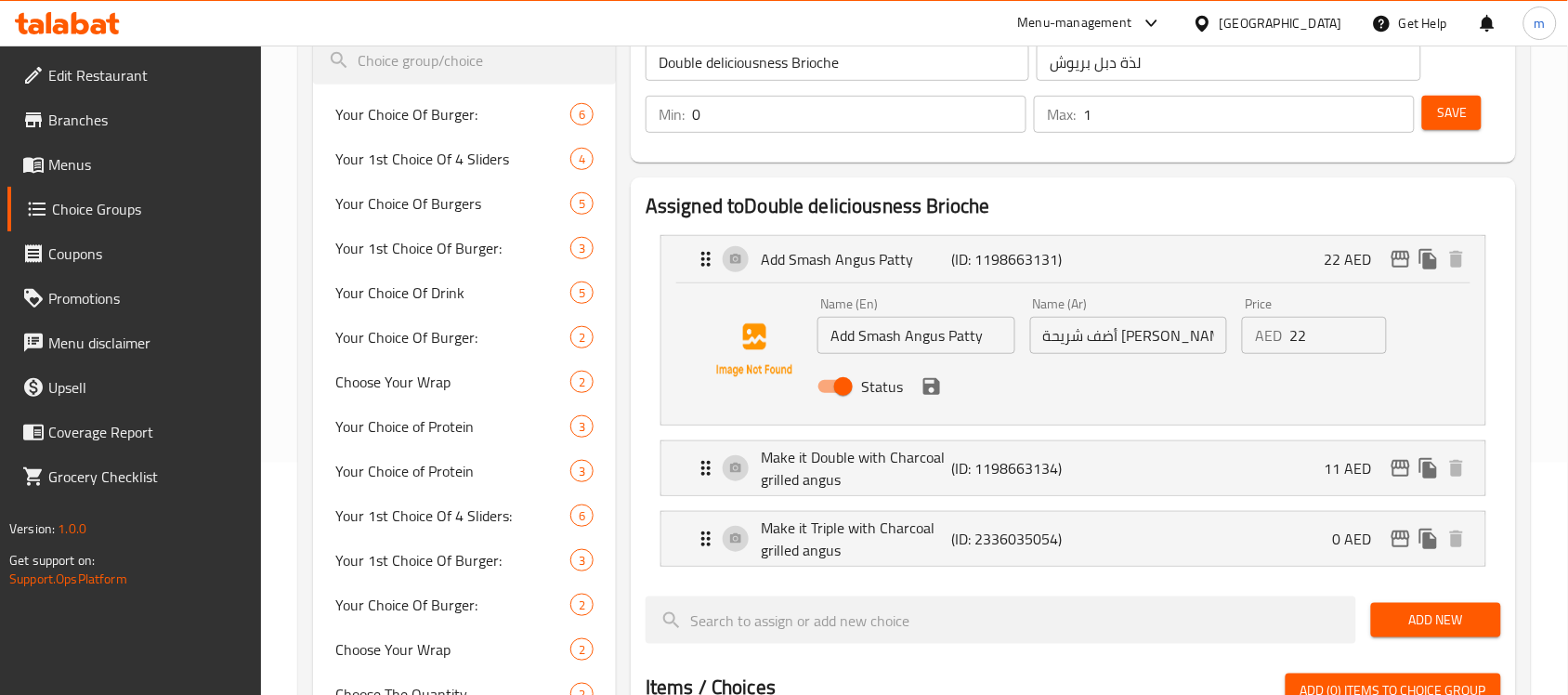
click at [105, 21] on icon at bounding box center [68, 23] width 105 height 22
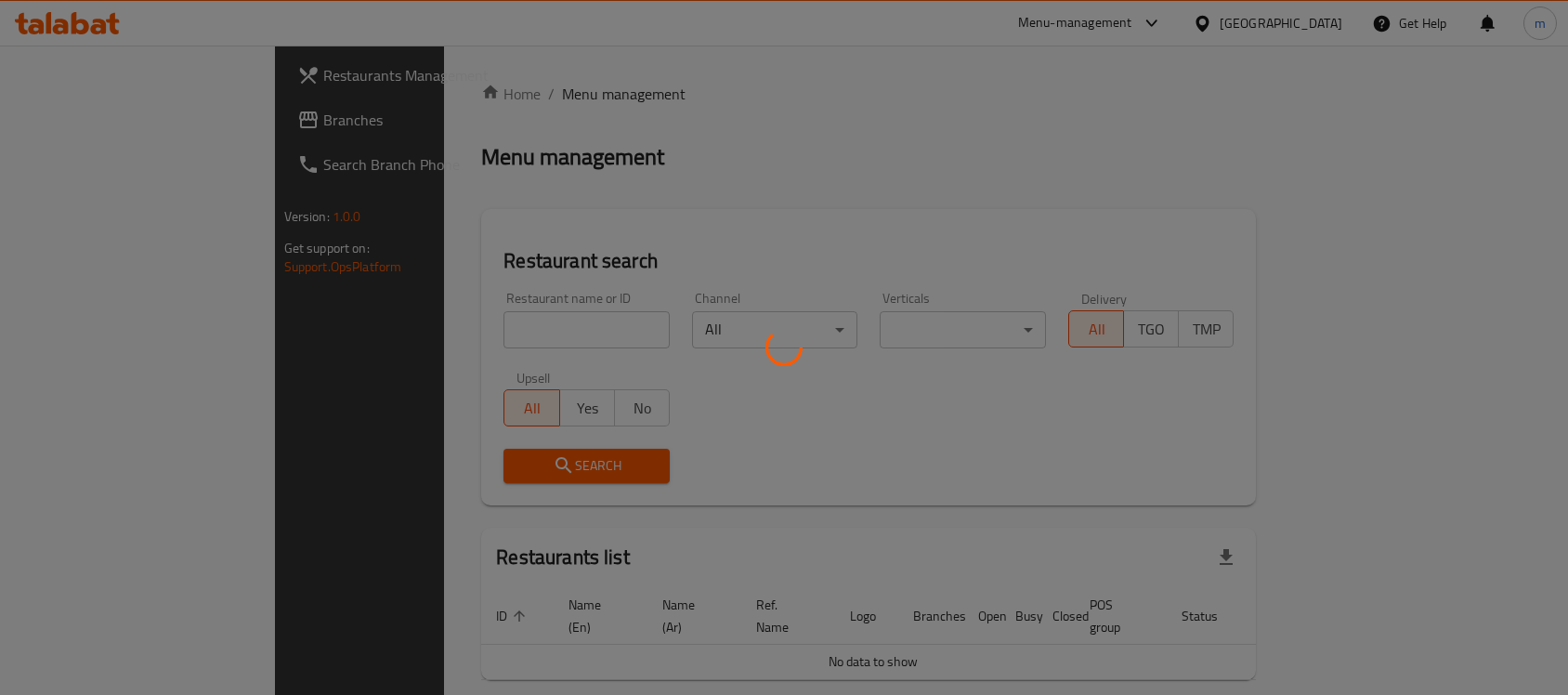
scroll to position [47, 0]
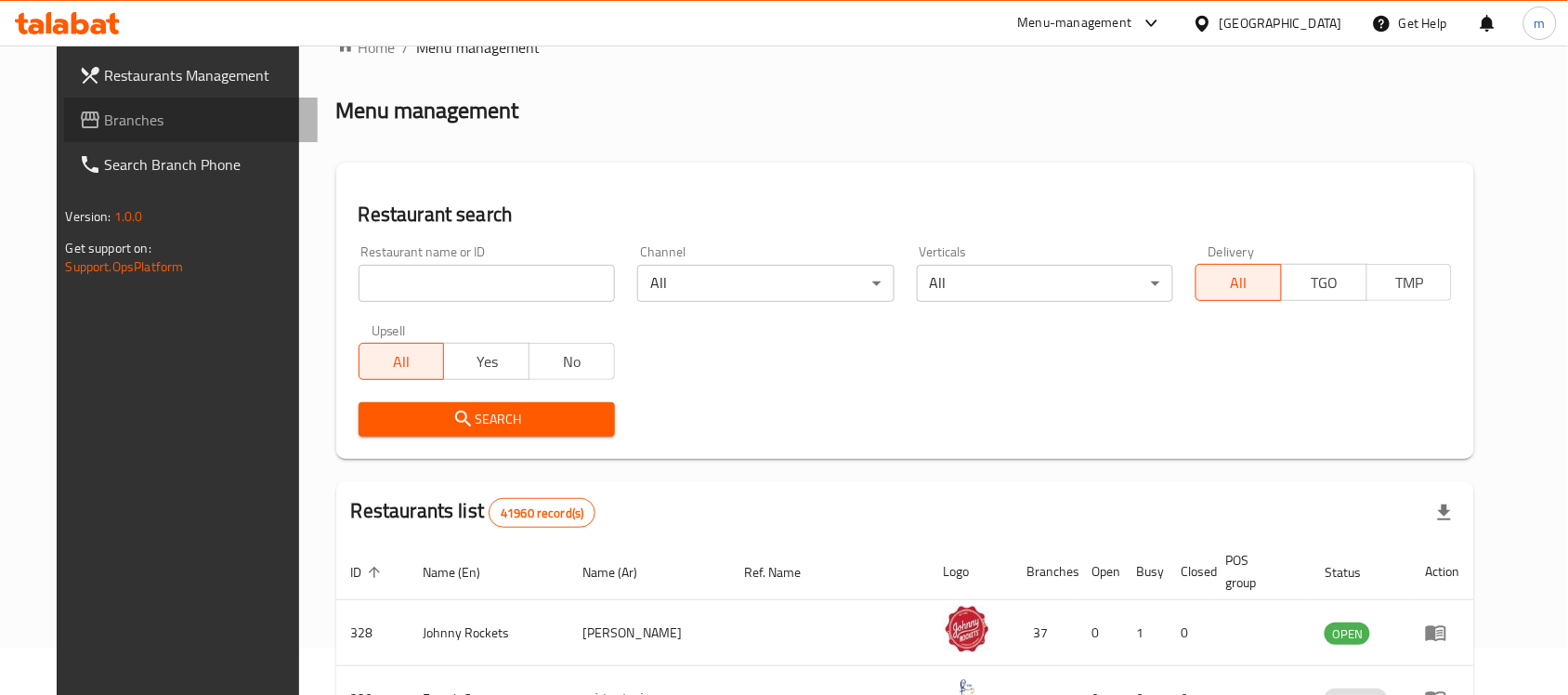
click at [109, 135] on link "Branches" at bounding box center [191, 119] width 255 height 45
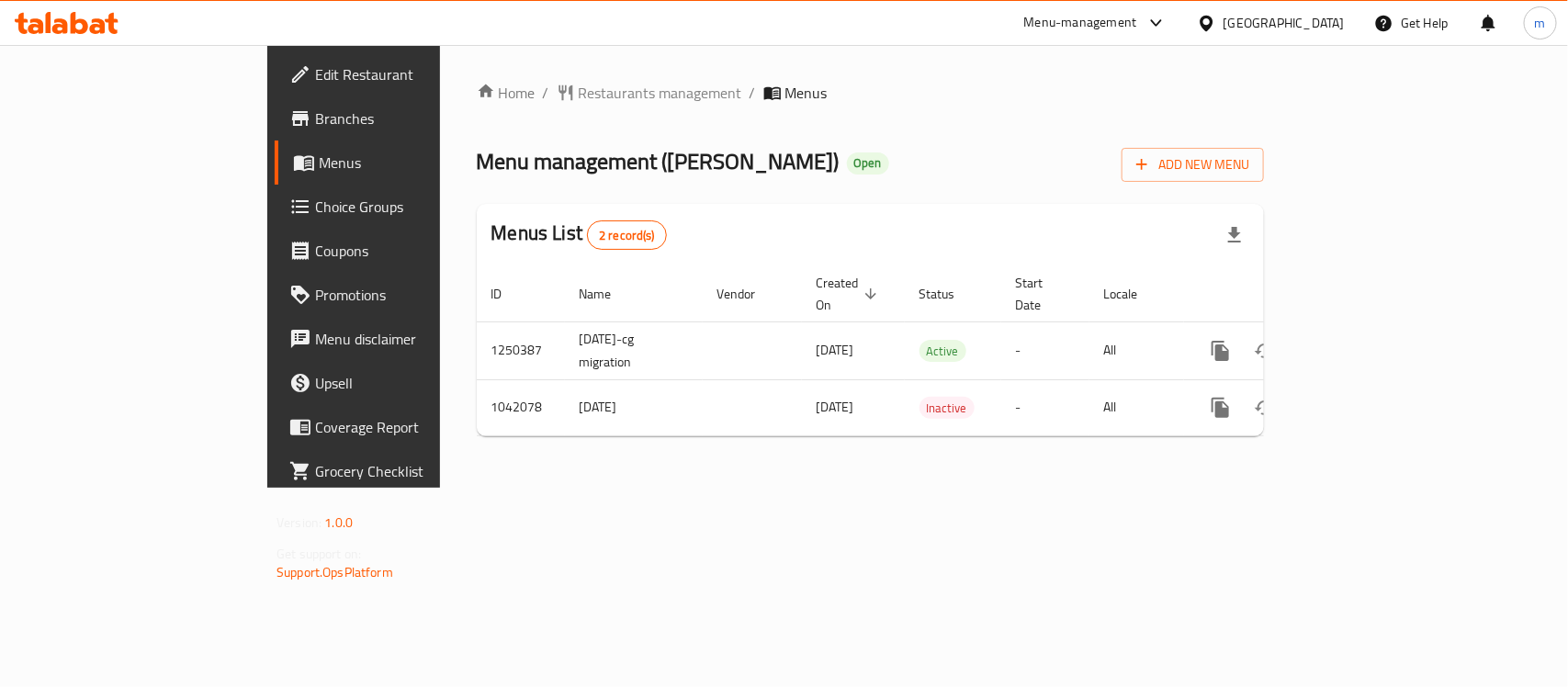
click at [93, 20] on icon at bounding box center [97, 25] width 16 height 16
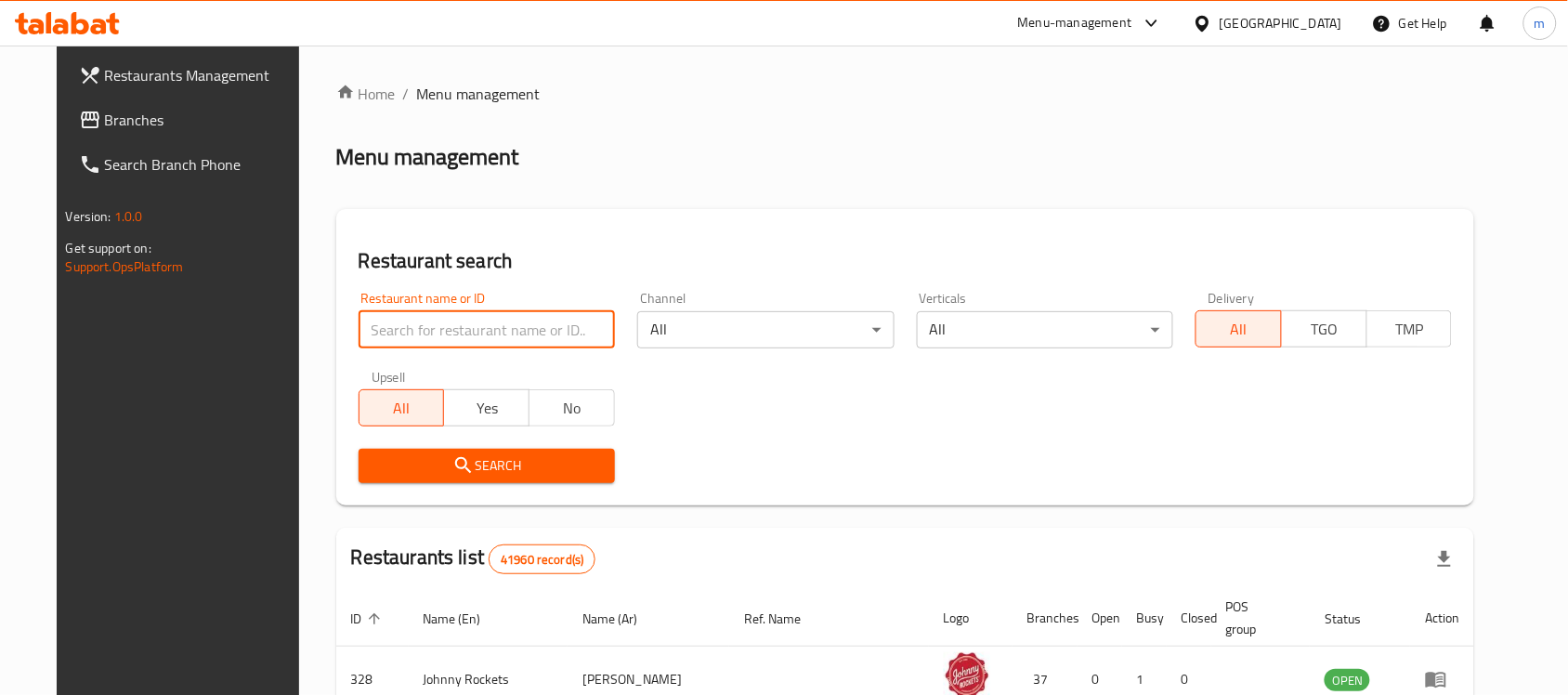
click at [415, 322] on input "search" at bounding box center [487, 329] width 256 height 37
paste input "662162"
type input "662162"
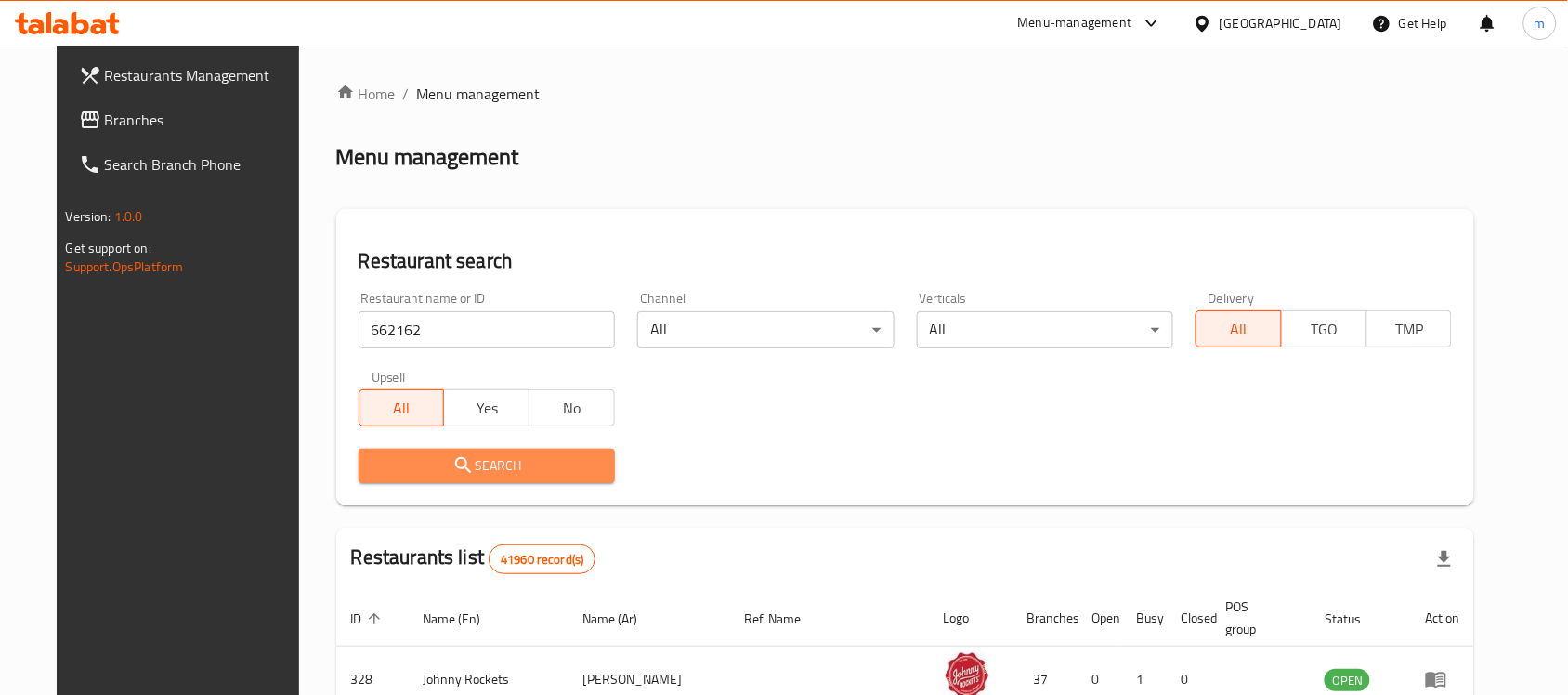
click at [453, 461] on icon "submit" at bounding box center [463, 465] width 22 height 22
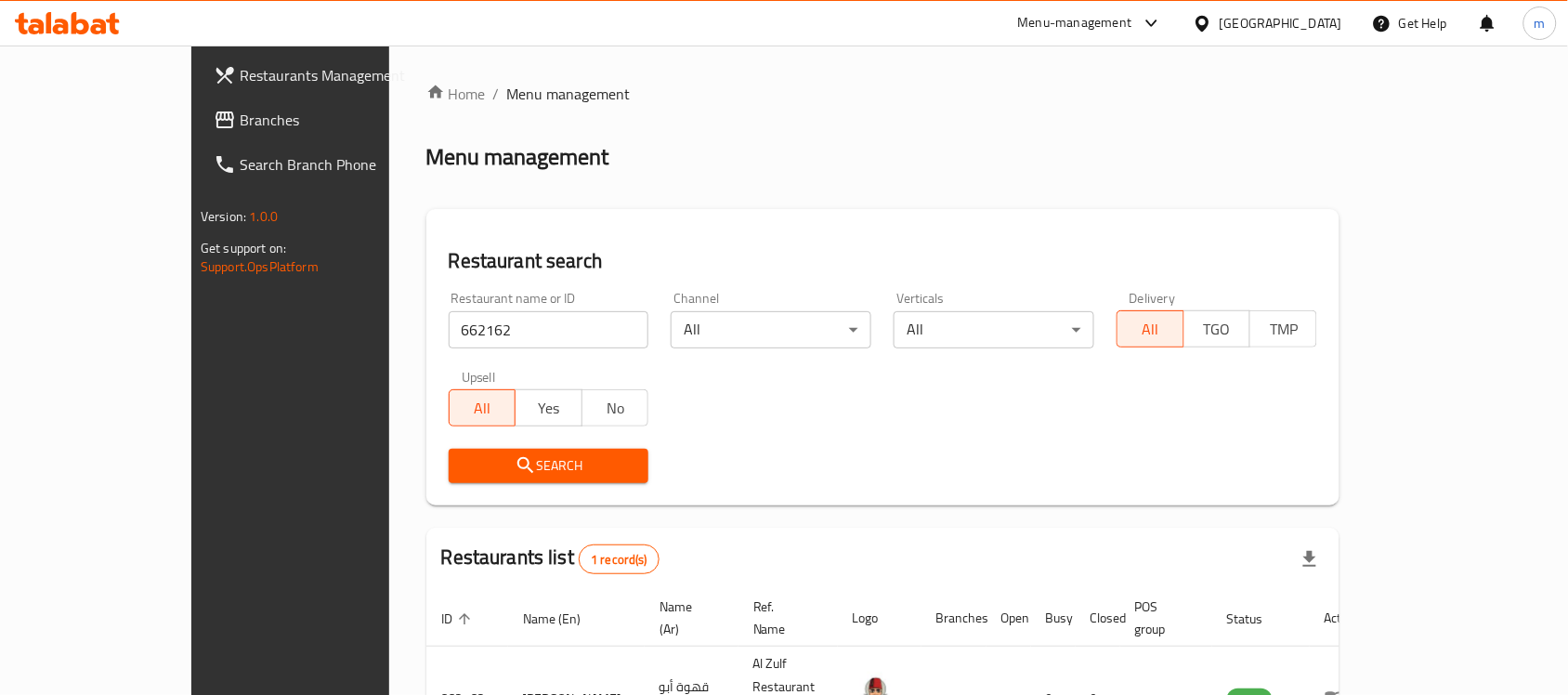
scroll to position [97, 0]
